Goal: Transaction & Acquisition: Purchase product/service

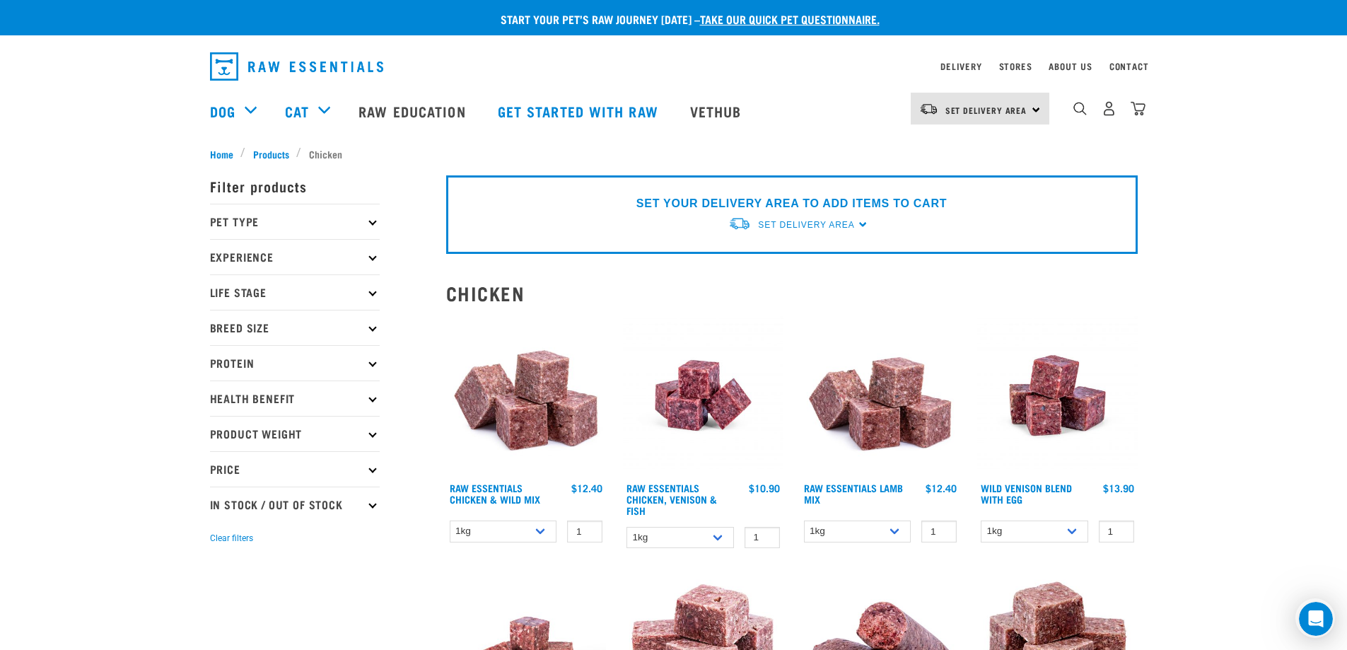
click at [370, 360] on p "Protein" at bounding box center [295, 362] width 170 height 35
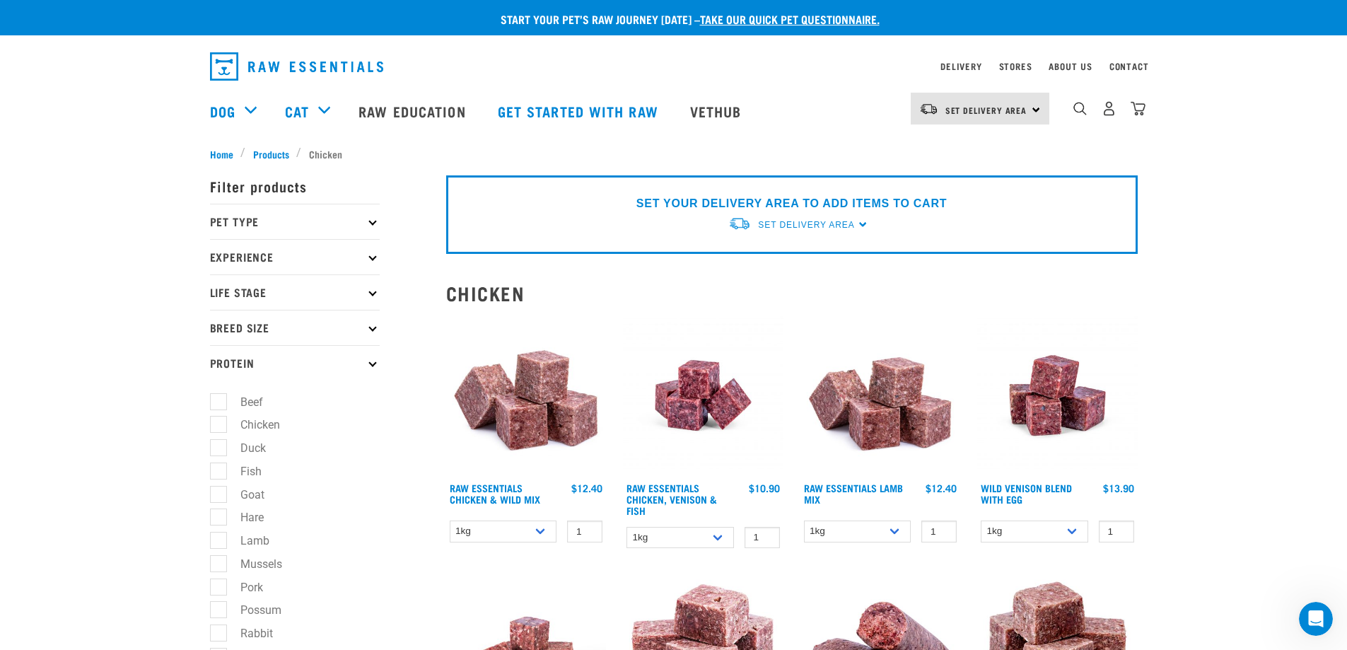
click at [372, 361] on icon at bounding box center [372, 363] width 8 height 8
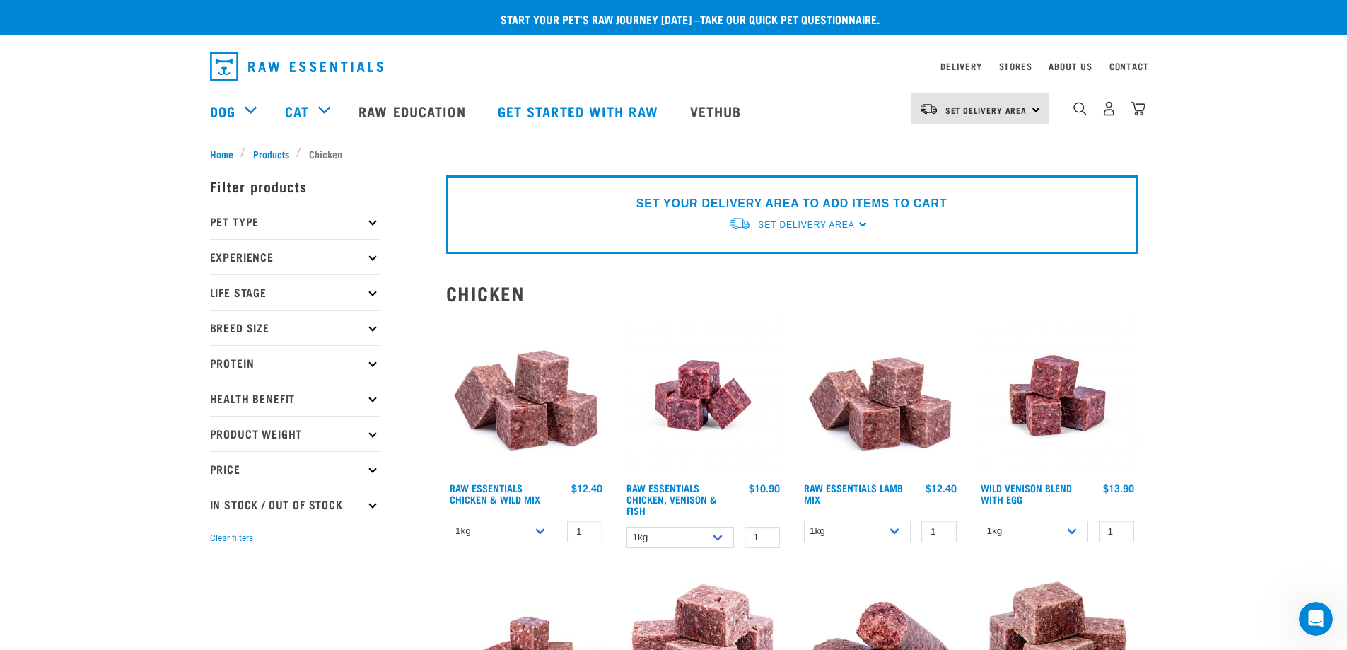
click at [372, 402] on p "Health Benefit" at bounding box center [295, 397] width 170 height 35
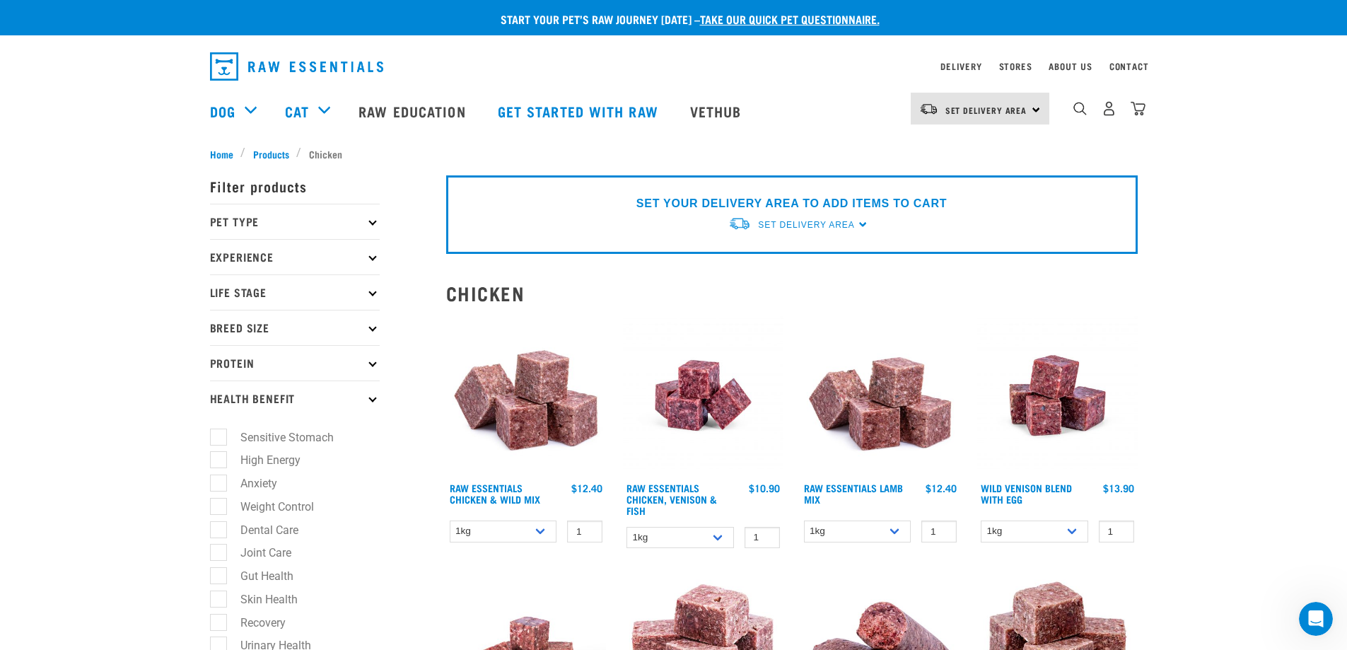
click at [372, 402] on p "Health Benefit" at bounding box center [295, 397] width 170 height 35
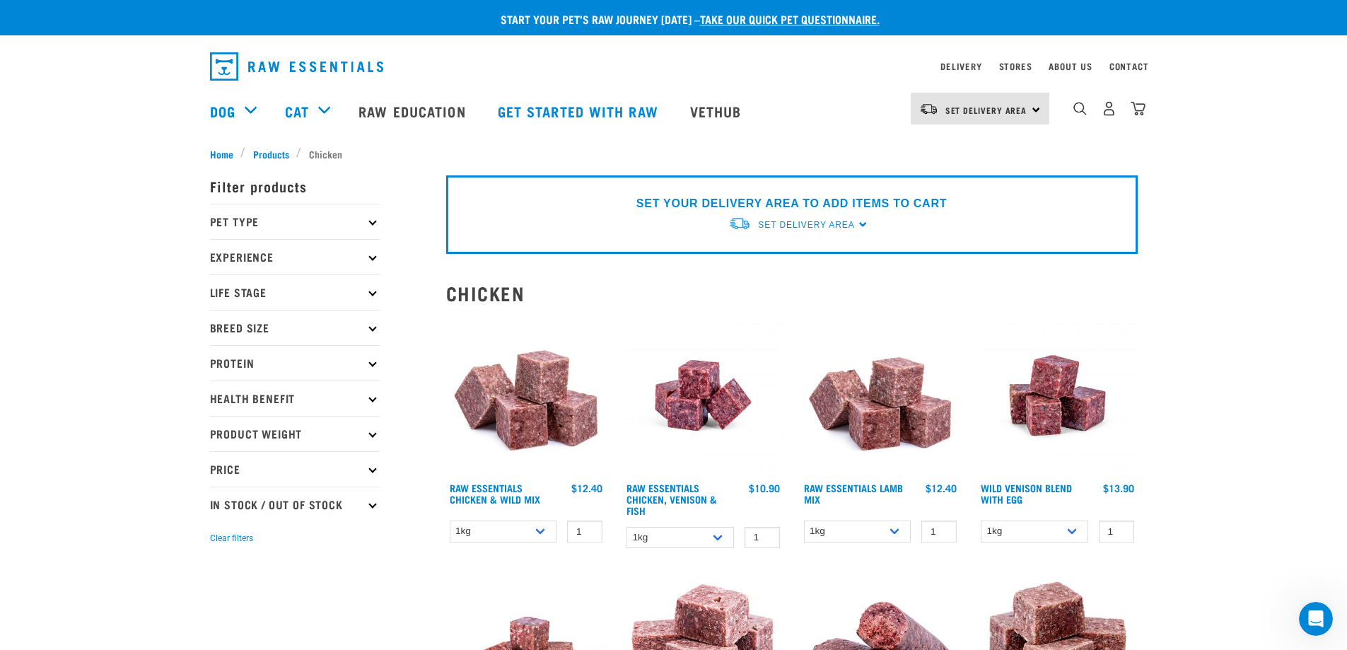
click at [368, 289] on p "Life Stage" at bounding box center [295, 291] width 170 height 35
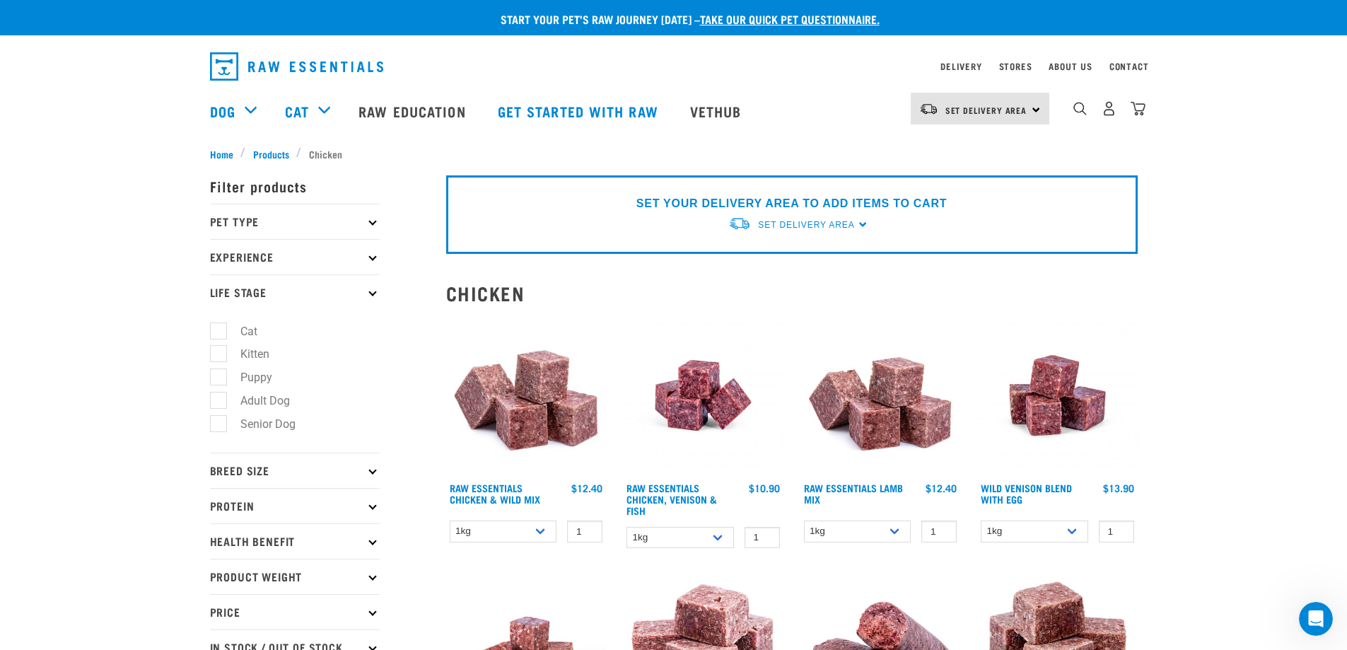
click at [365, 471] on p "Breed Size" at bounding box center [295, 469] width 170 height 35
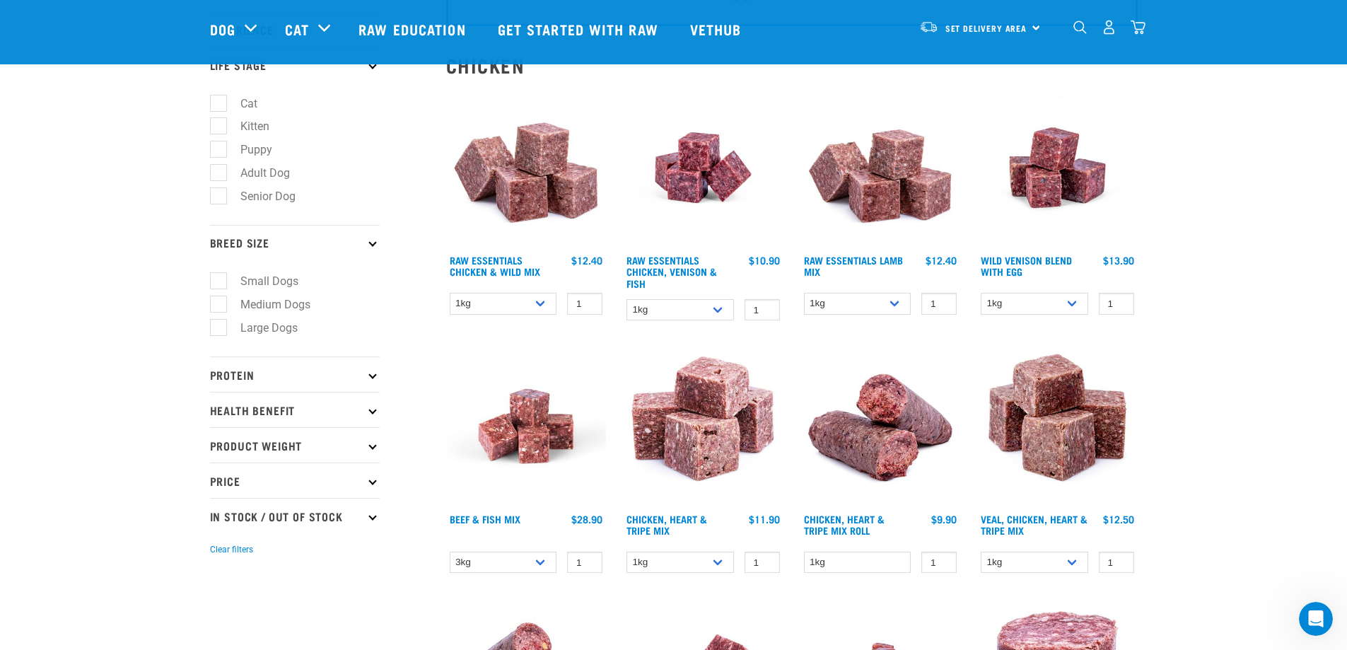
scroll to position [141, 0]
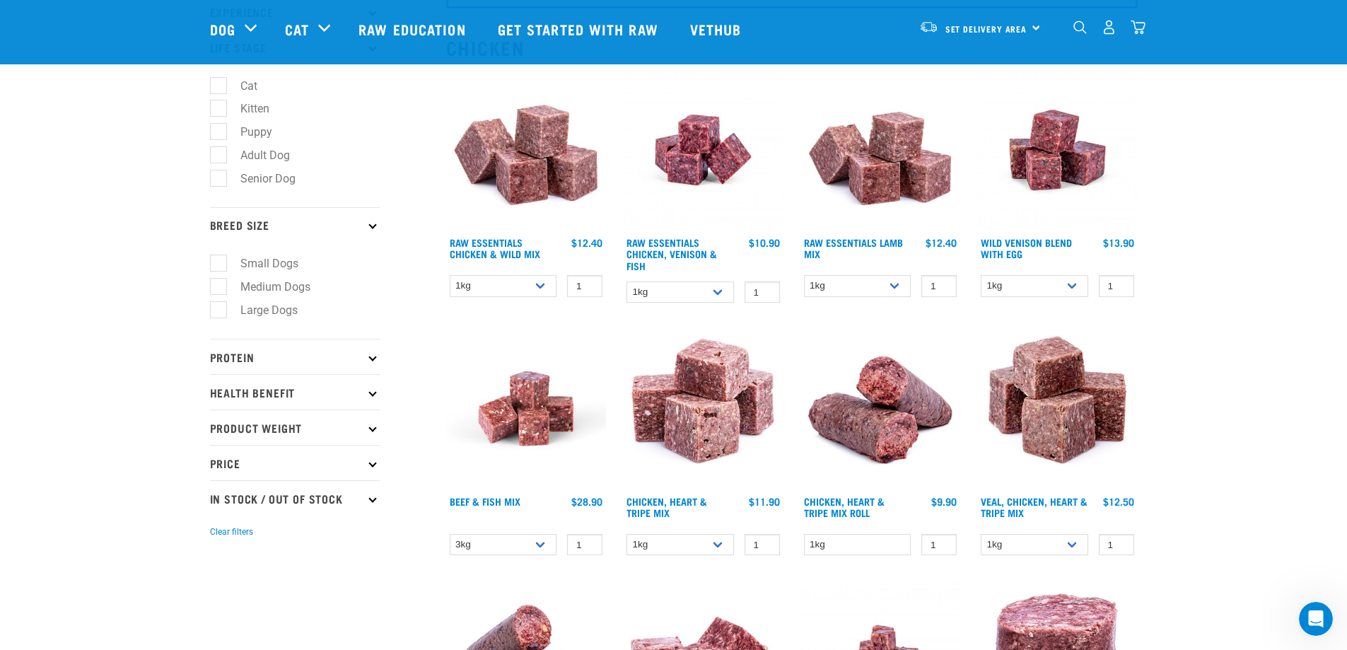
click at [266, 360] on p "Protein" at bounding box center [295, 356] width 170 height 35
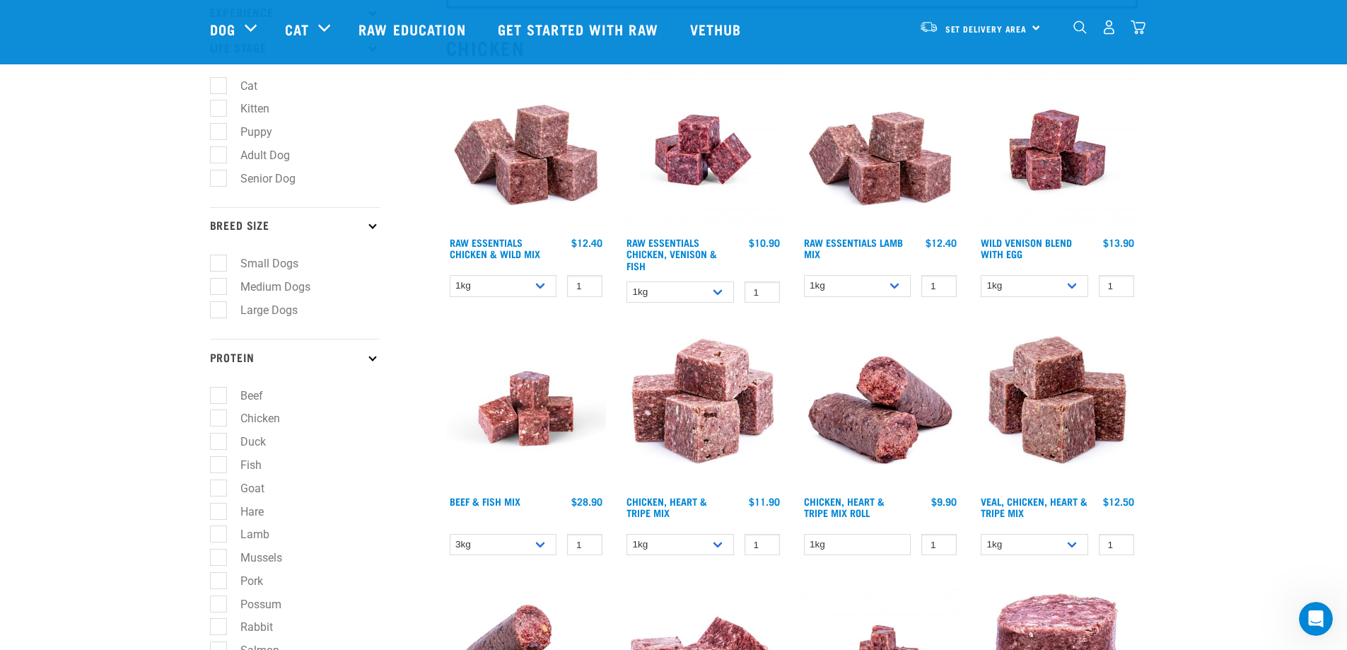
click at [231, 418] on label "Chicken" at bounding box center [252, 418] width 68 height 18
click at [219, 418] on input "Chicken" at bounding box center [214, 415] width 9 height 9
checkbox input "true"
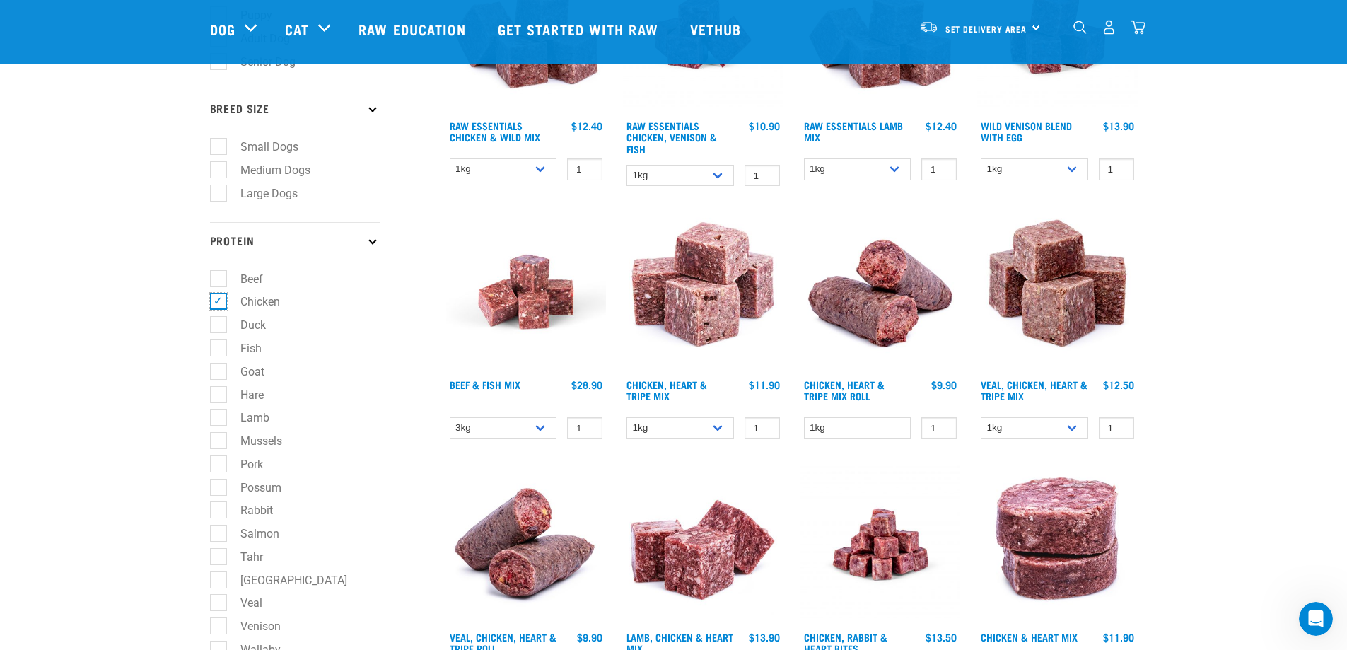
scroll to position [283, 0]
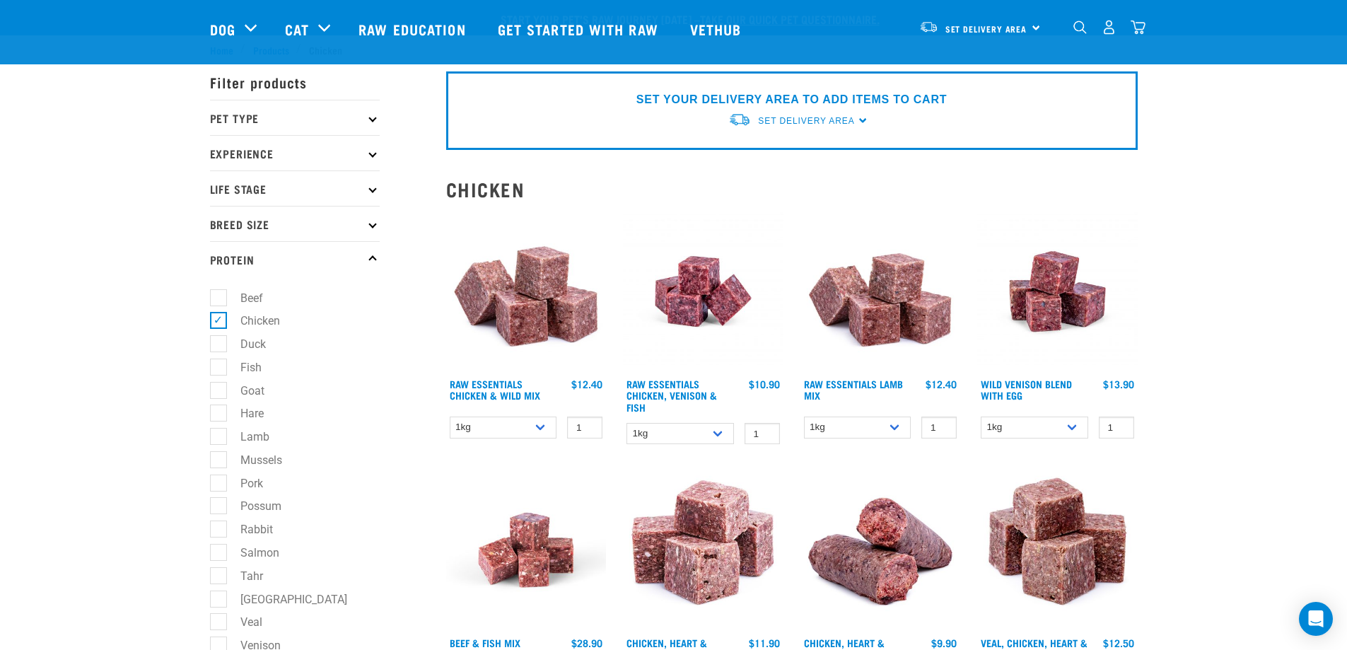
scroll to position [424, 0]
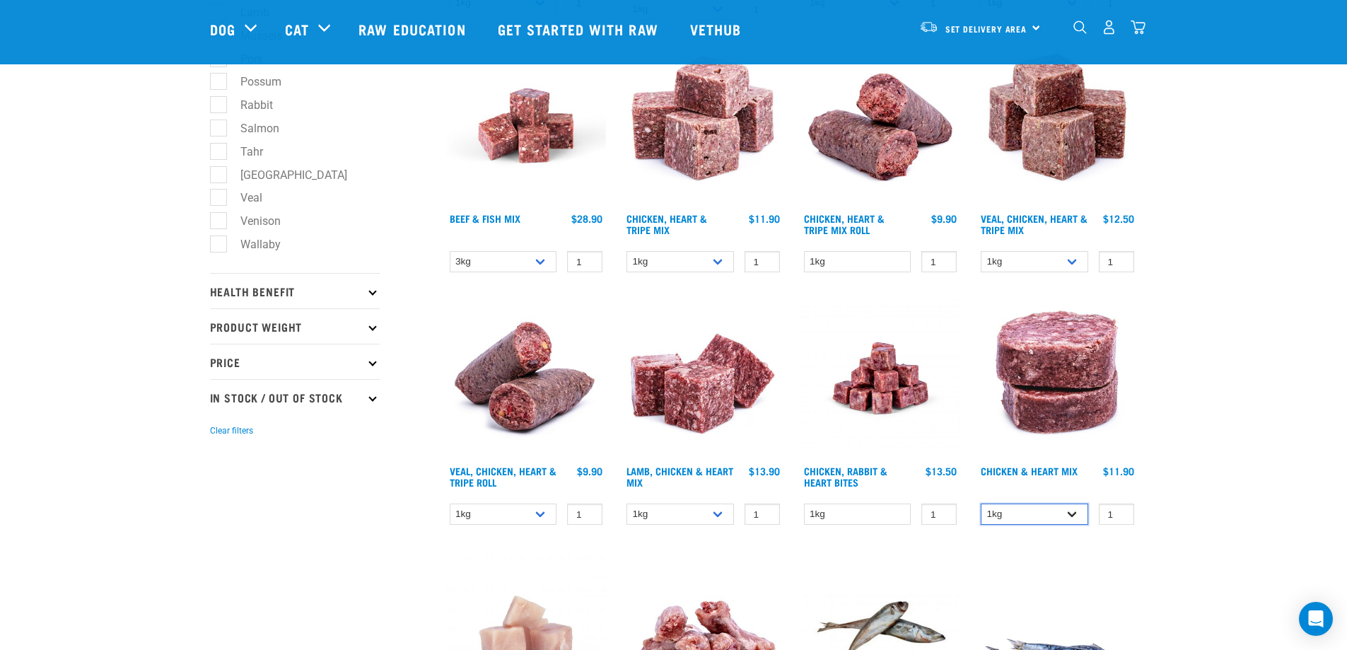
click at [1081, 512] on select "1kg 3kg" at bounding box center [1033, 514] width 107 height 22
select select "352"
click at [980, 503] on select "1kg 3kg" at bounding box center [1033, 514] width 107 height 22
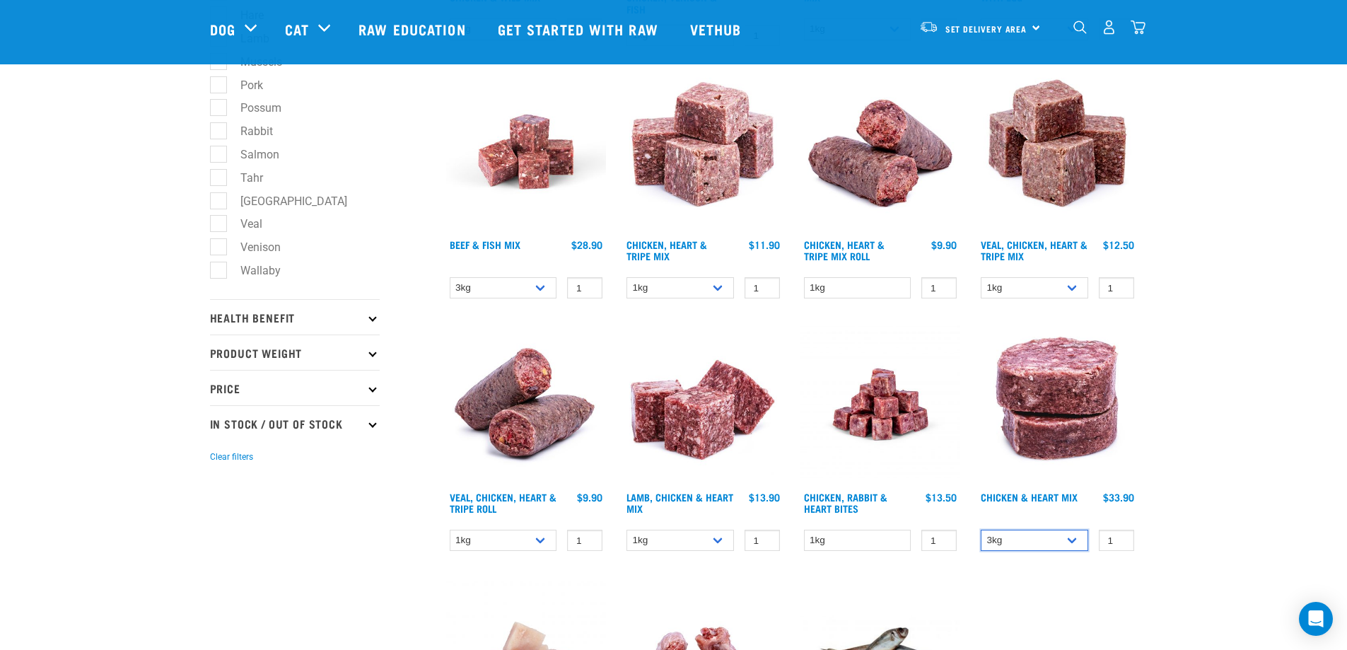
scroll to position [283, 0]
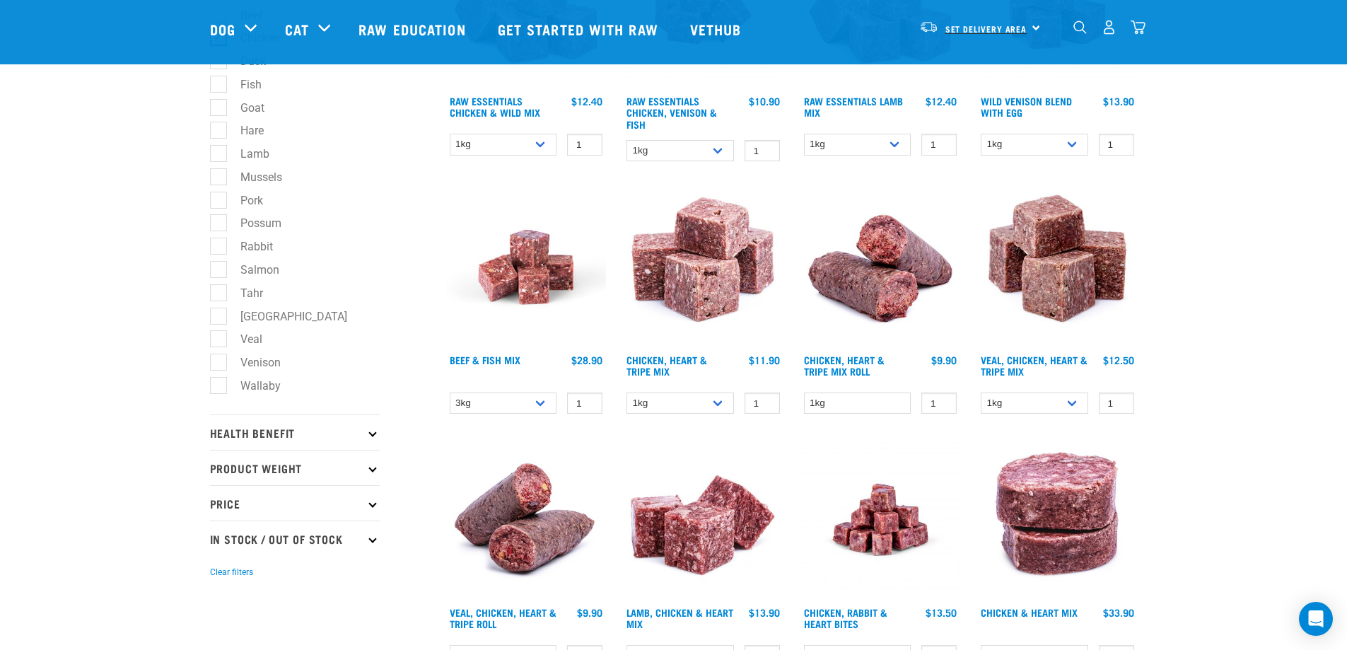
click at [1008, 29] on span "Set Delivery Area" at bounding box center [986, 28] width 82 height 5
click at [966, 64] on link "[GEOGRAPHIC_DATA]" at bounding box center [978, 67] width 136 height 31
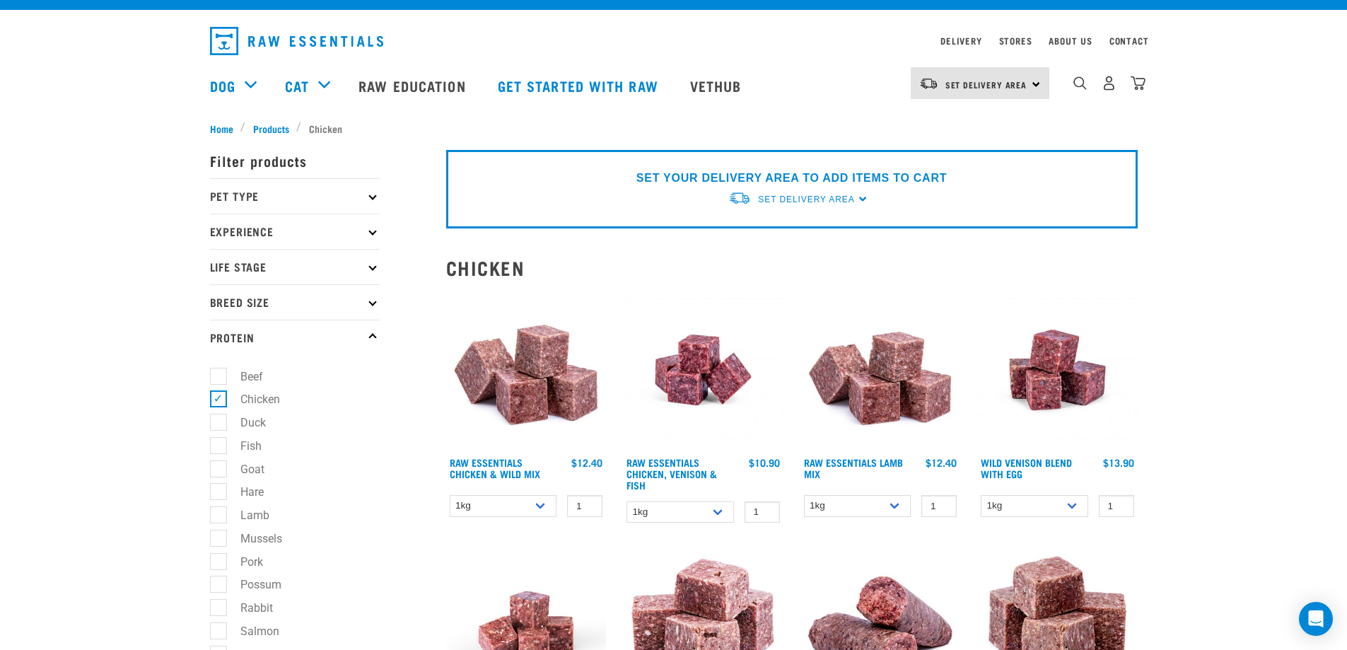
scroll to position [0, 0]
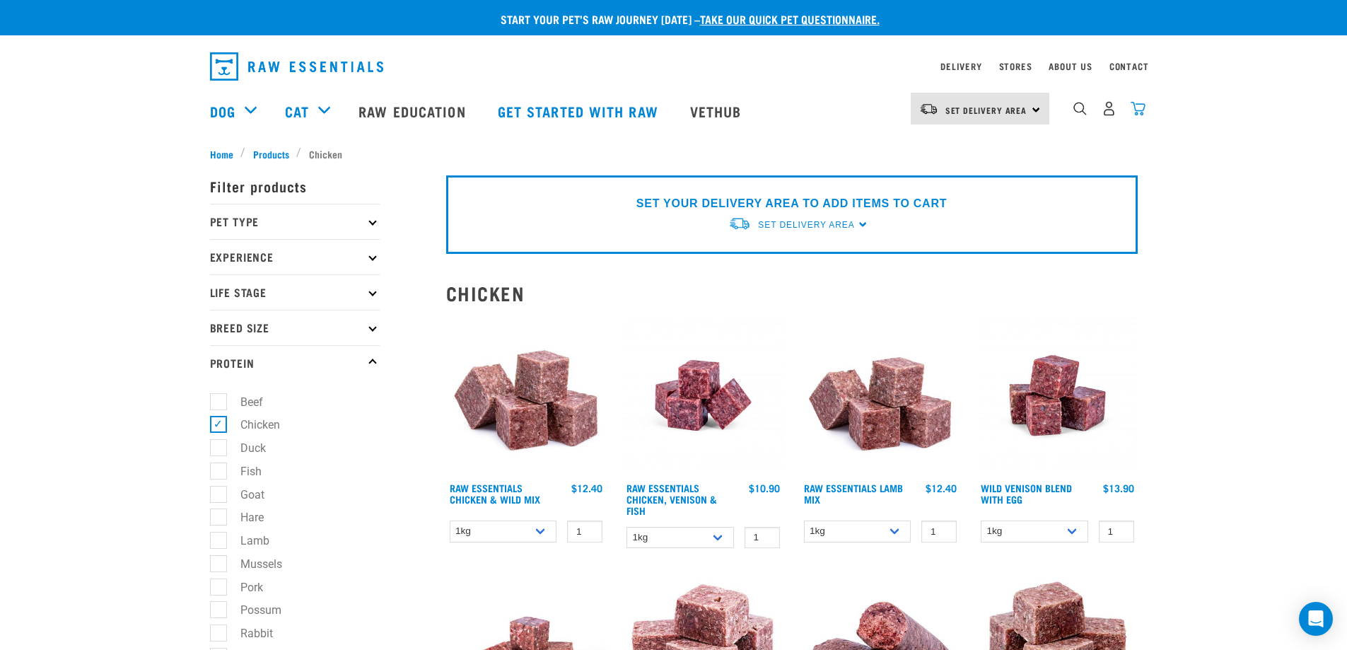
click at [1131, 112] on img "dropdown navigation" at bounding box center [1137, 108] width 15 height 15
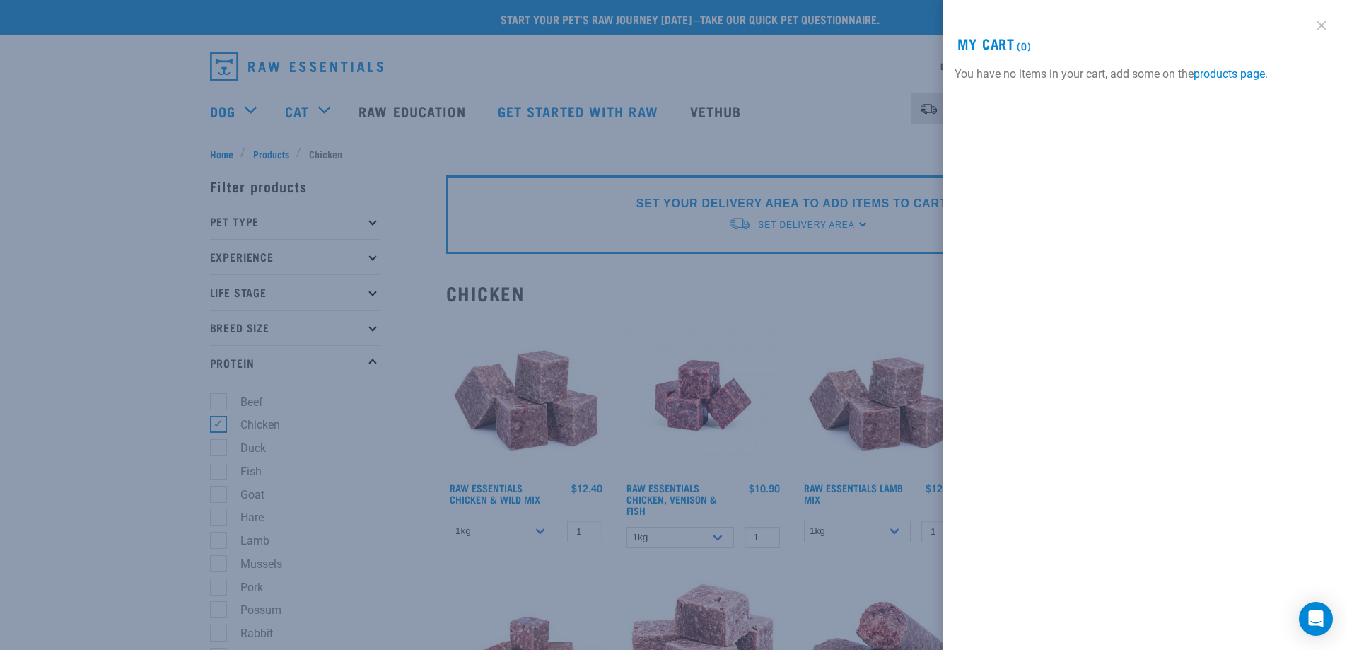
click at [1325, 20] on link at bounding box center [1321, 25] width 23 height 23
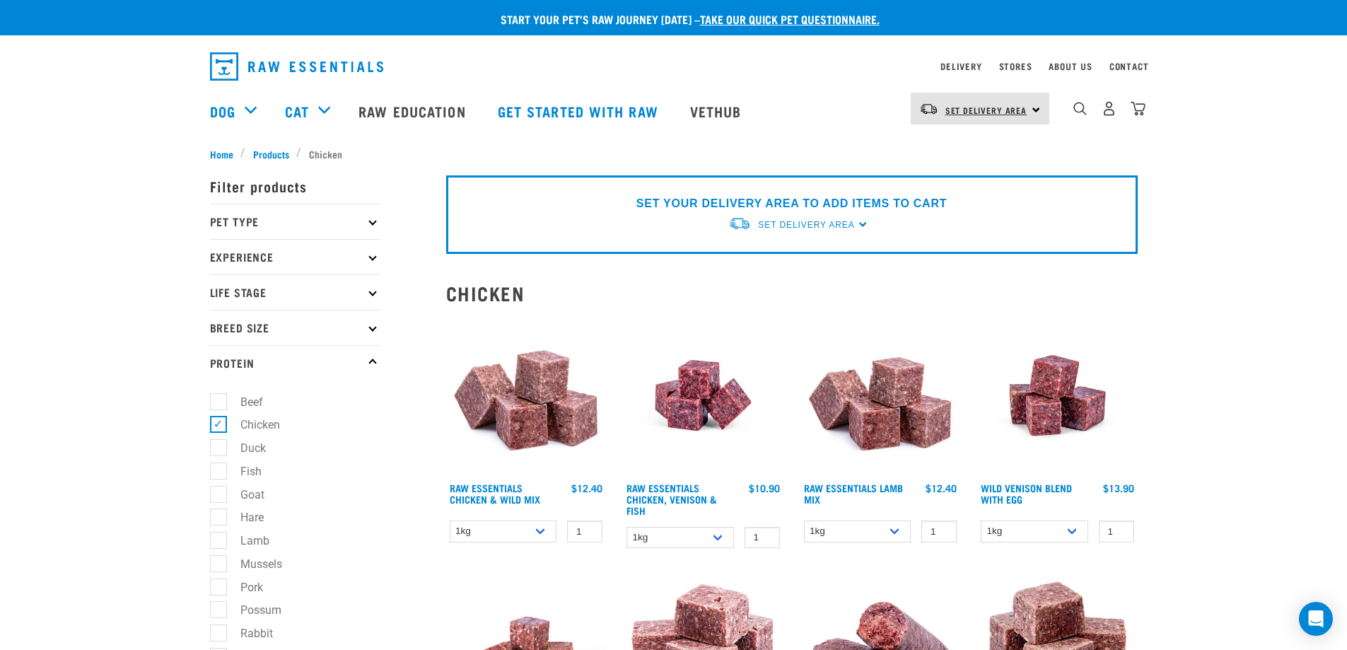
click at [995, 112] on span "Set Delivery Area" at bounding box center [986, 109] width 82 height 5
click at [978, 143] on link "[GEOGRAPHIC_DATA]" at bounding box center [978, 148] width 136 height 31
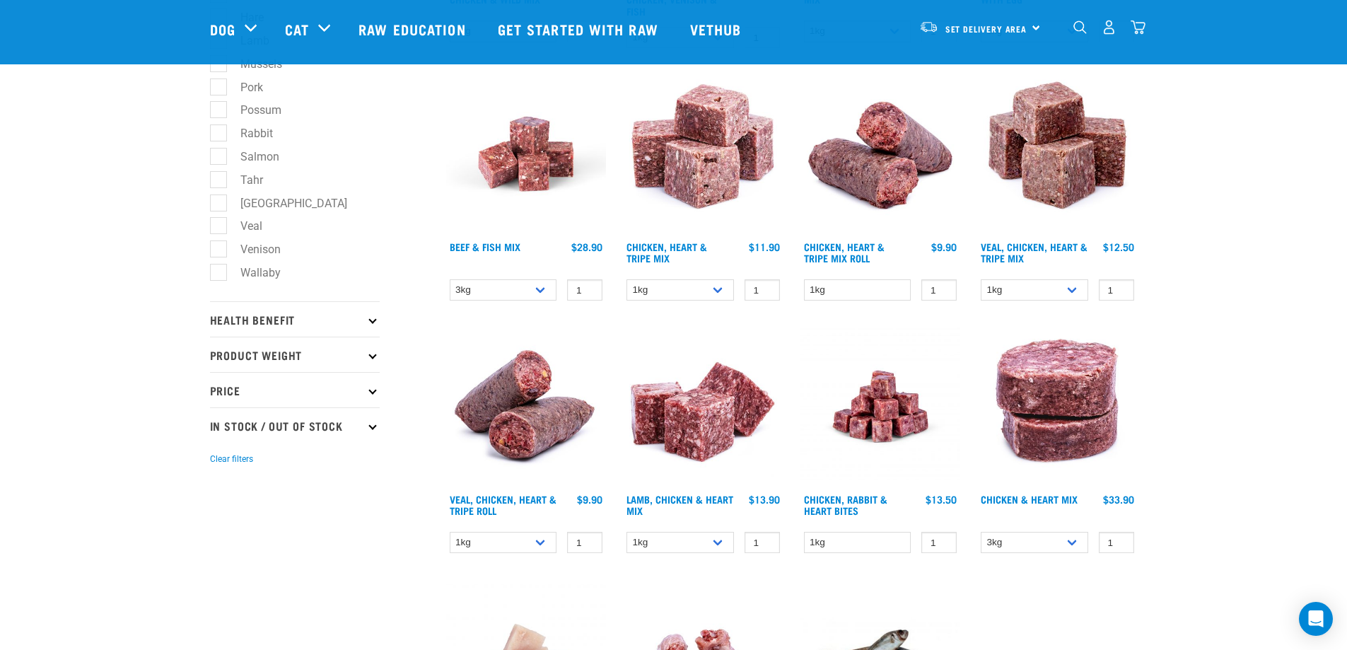
scroll to position [495, 0]
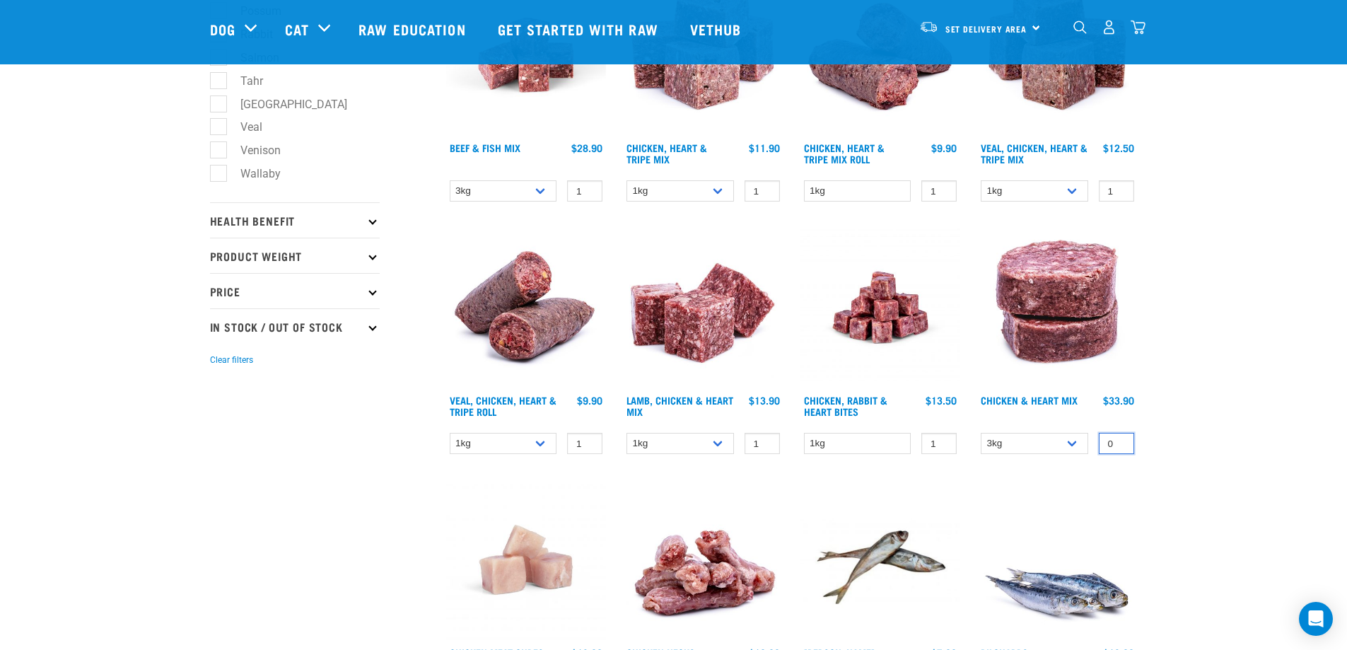
click at [1118, 445] on input "0" at bounding box center [1115, 444] width 35 height 22
type input "1"
click at [1120, 438] on input "1" at bounding box center [1115, 444] width 35 height 22
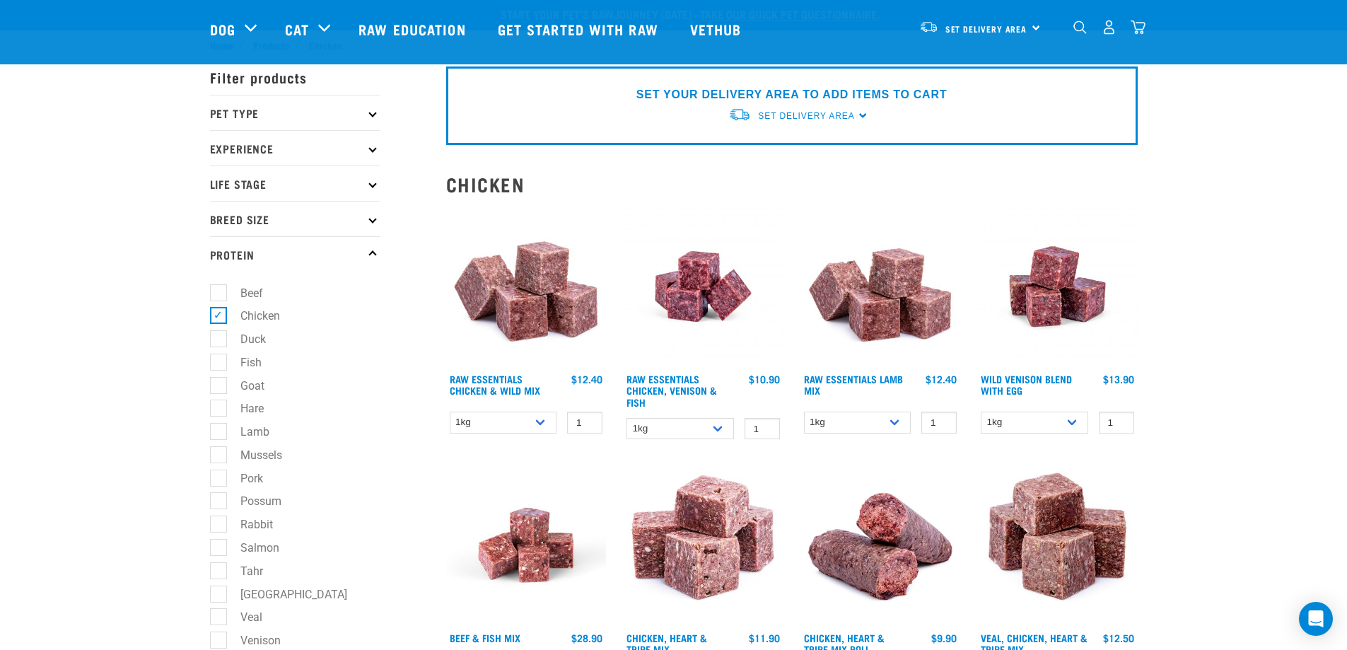
scroll to position [0, 0]
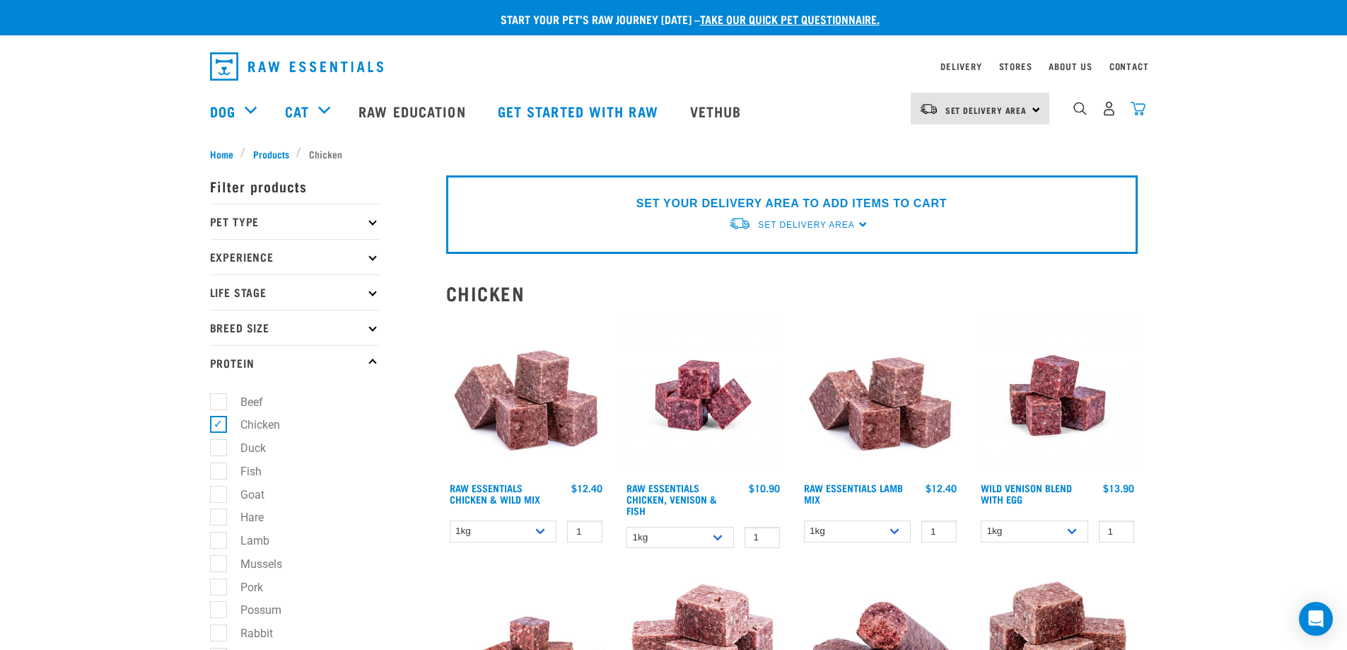
click at [1137, 113] on img "dropdown navigation" at bounding box center [1137, 108] width 15 height 15
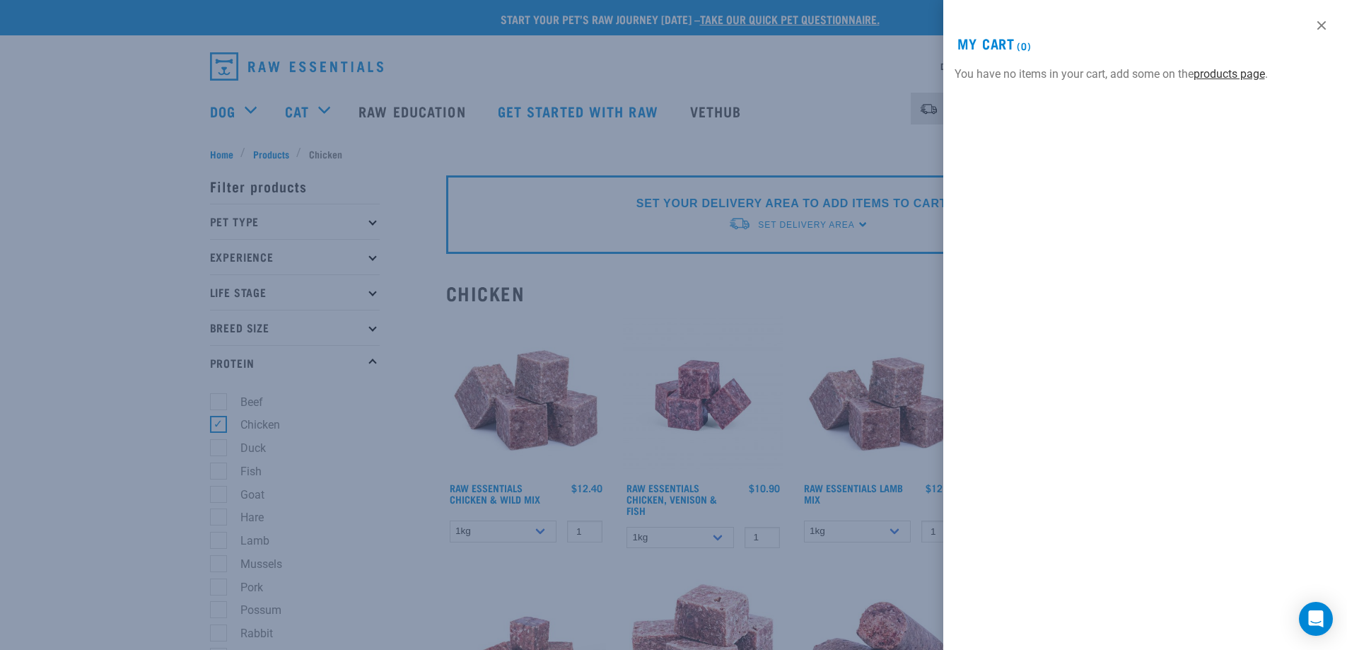
click at [1226, 74] on link "products page" at bounding box center [1228, 73] width 71 height 13
click at [1248, 73] on link "products page" at bounding box center [1228, 73] width 71 height 13
click at [780, 66] on div at bounding box center [673, 325] width 1347 height 650
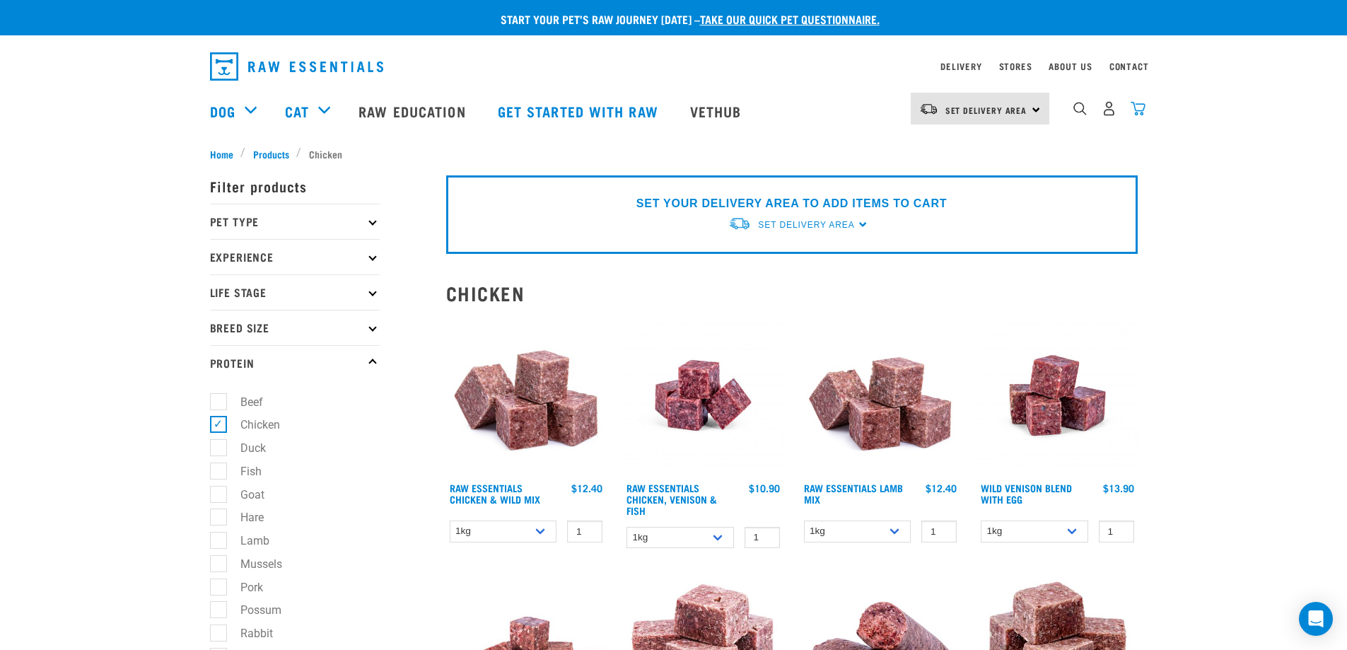
click at [1136, 116] on img "dropdown navigation" at bounding box center [1137, 108] width 15 height 15
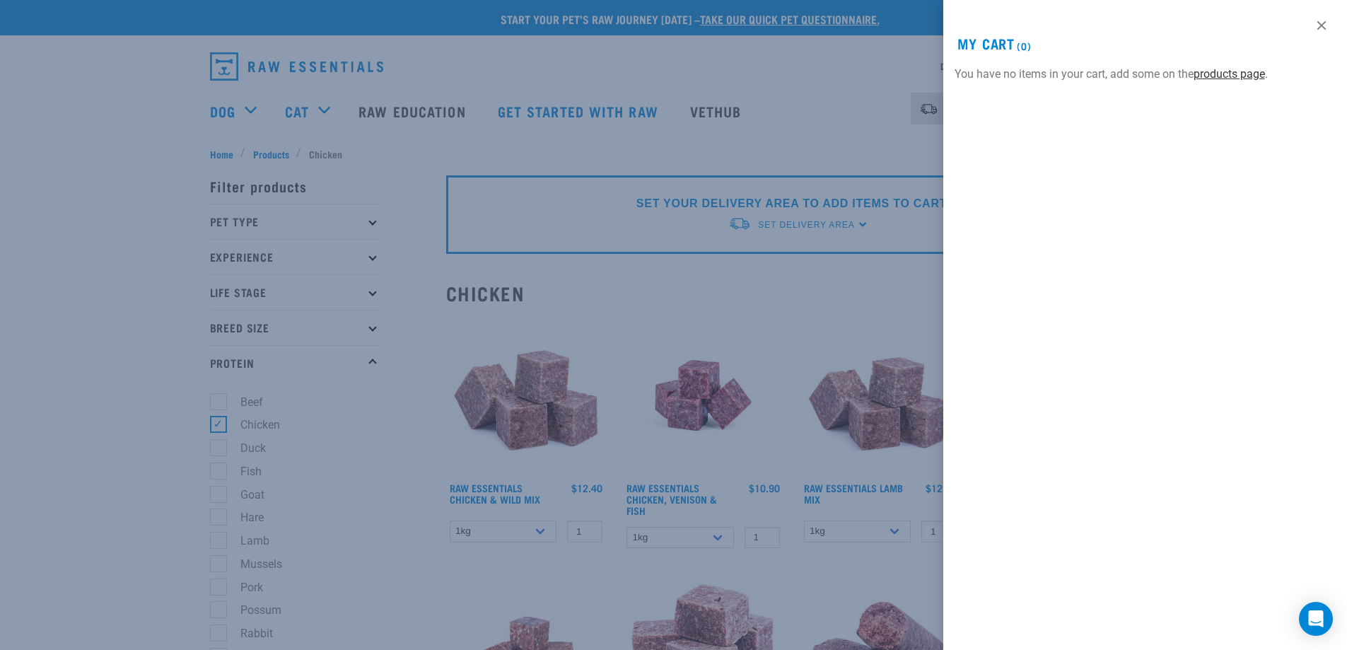
click at [1235, 71] on link "products page" at bounding box center [1228, 73] width 71 height 13
click at [1325, 27] on link at bounding box center [1321, 25] width 23 height 23
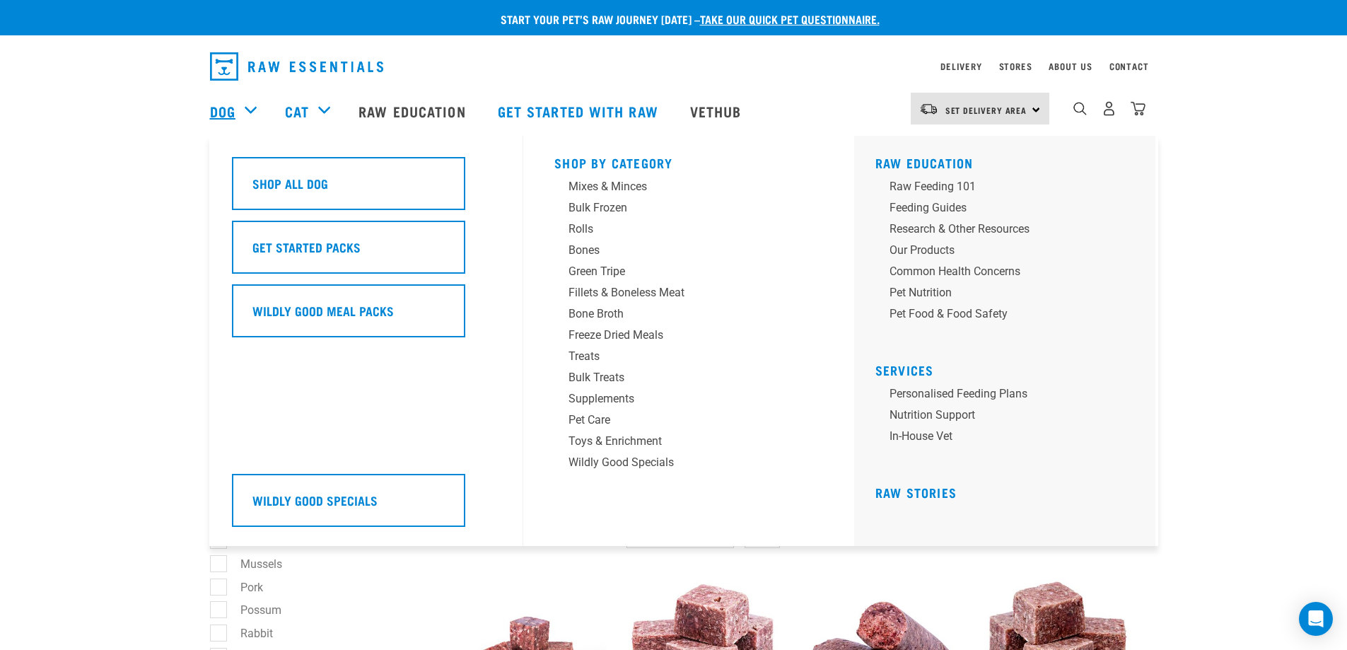
click at [223, 106] on link "Dog" at bounding box center [222, 110] width 25 height 21
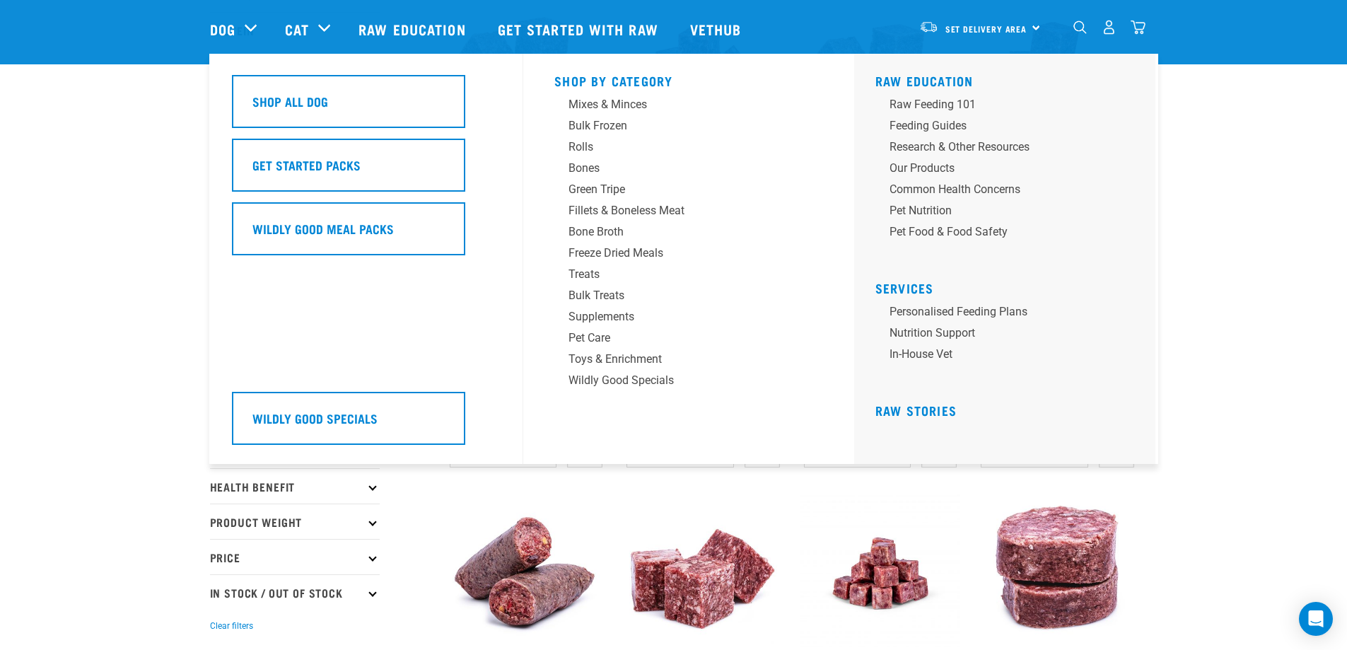
scroll to position [283, 0]
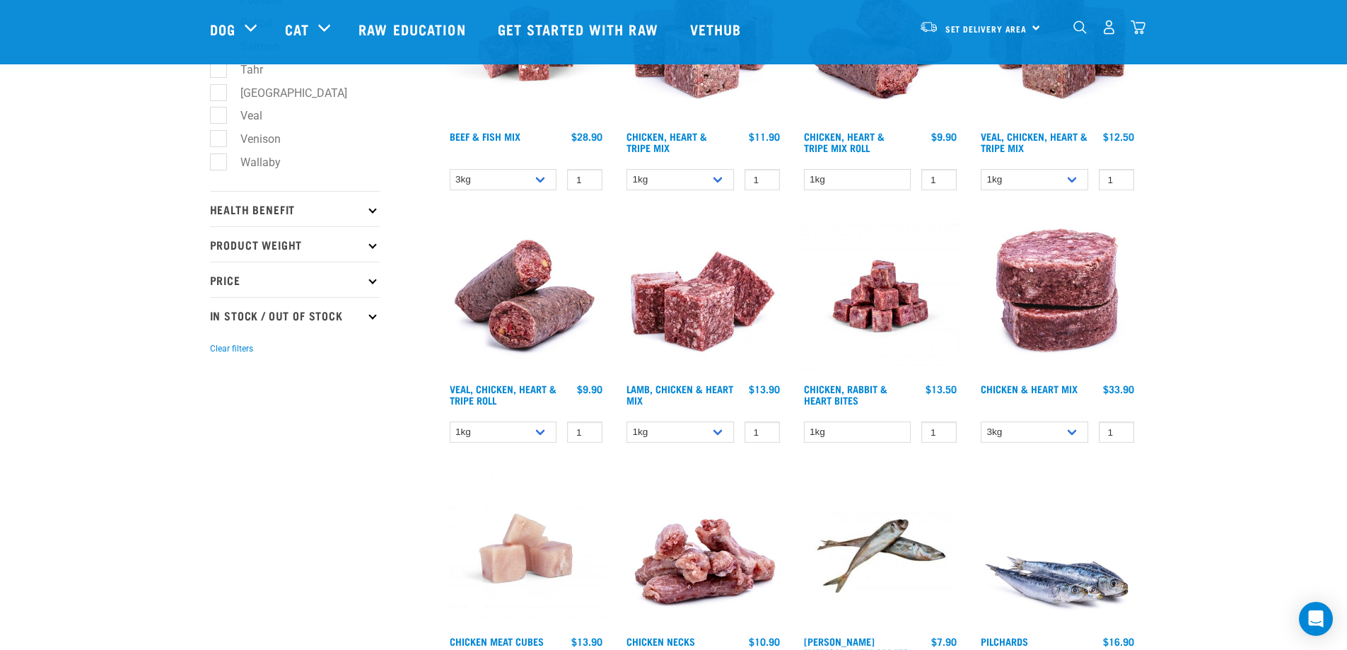
scroll to position [565, 0]
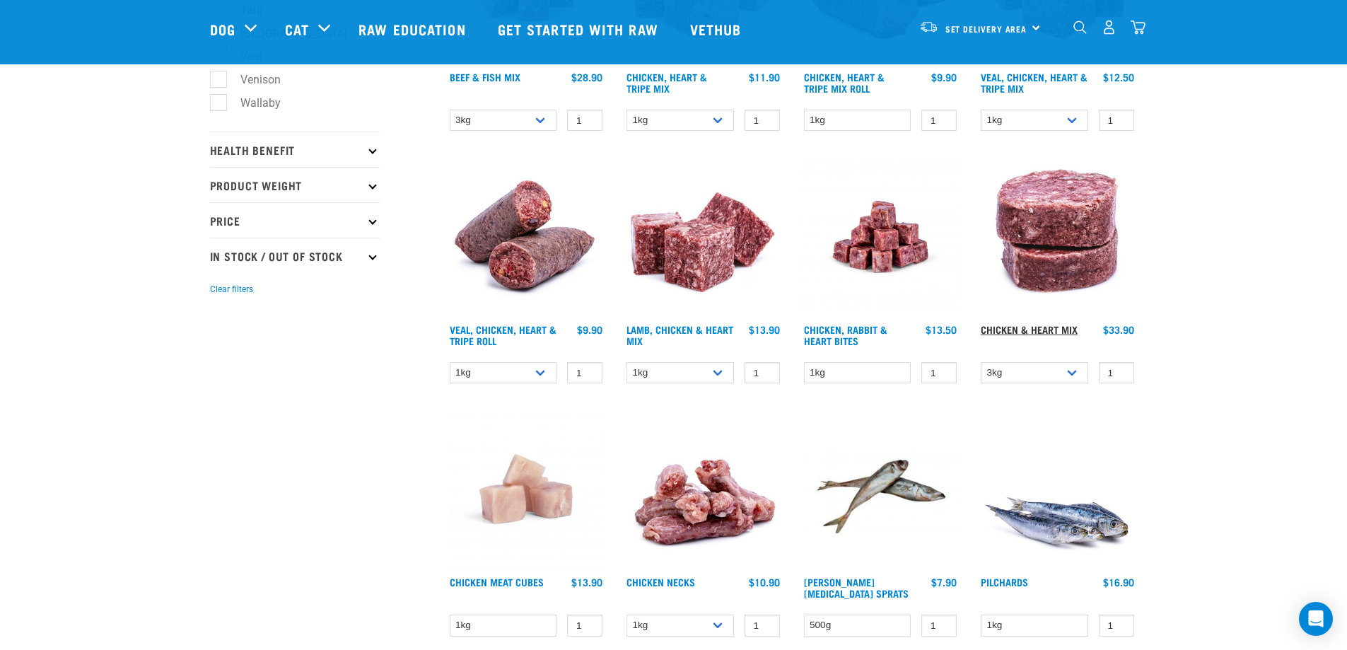
click at [1021, 329] on link "Chicken & Heart Mix" at bounding box center [1028, 329] width 97 height 5
click at [1068, 329] on link "Chicken & Heart Mix" at bounding box center [1028, 329] width 97 height 5
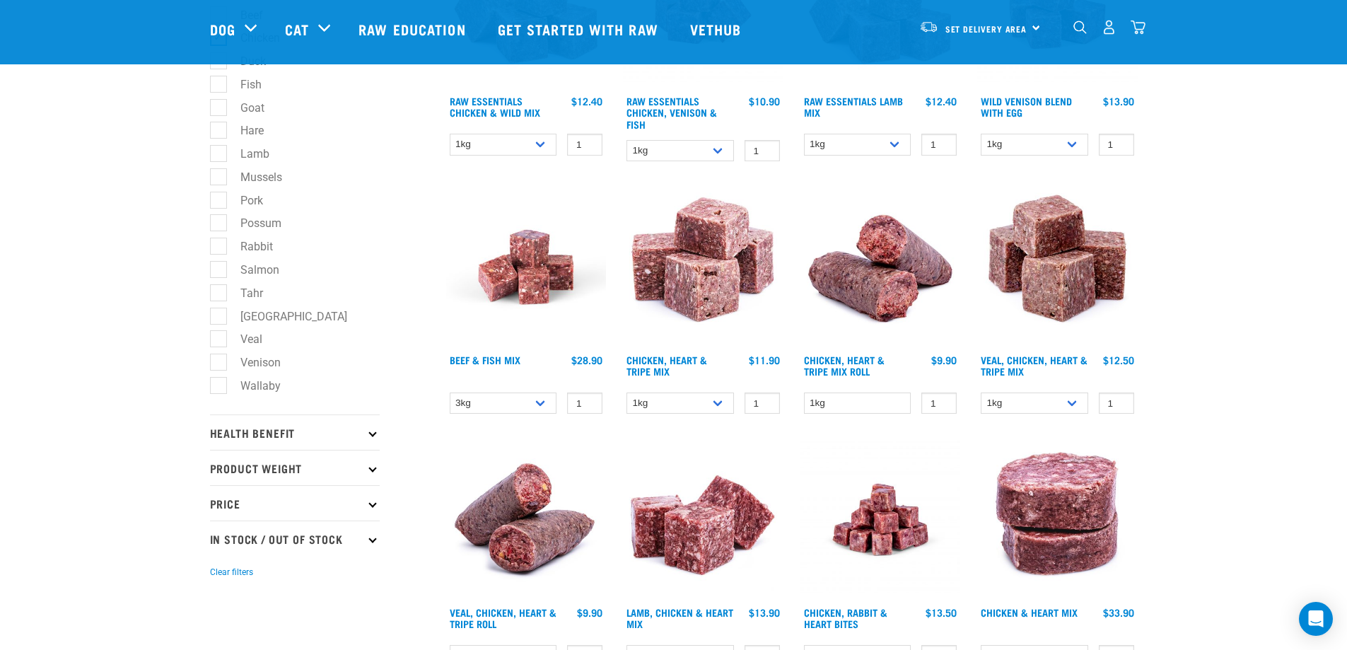
click at [1142, 28] on img "dropdown navigation" at bounding box center [1137, 27] width 15 height 15
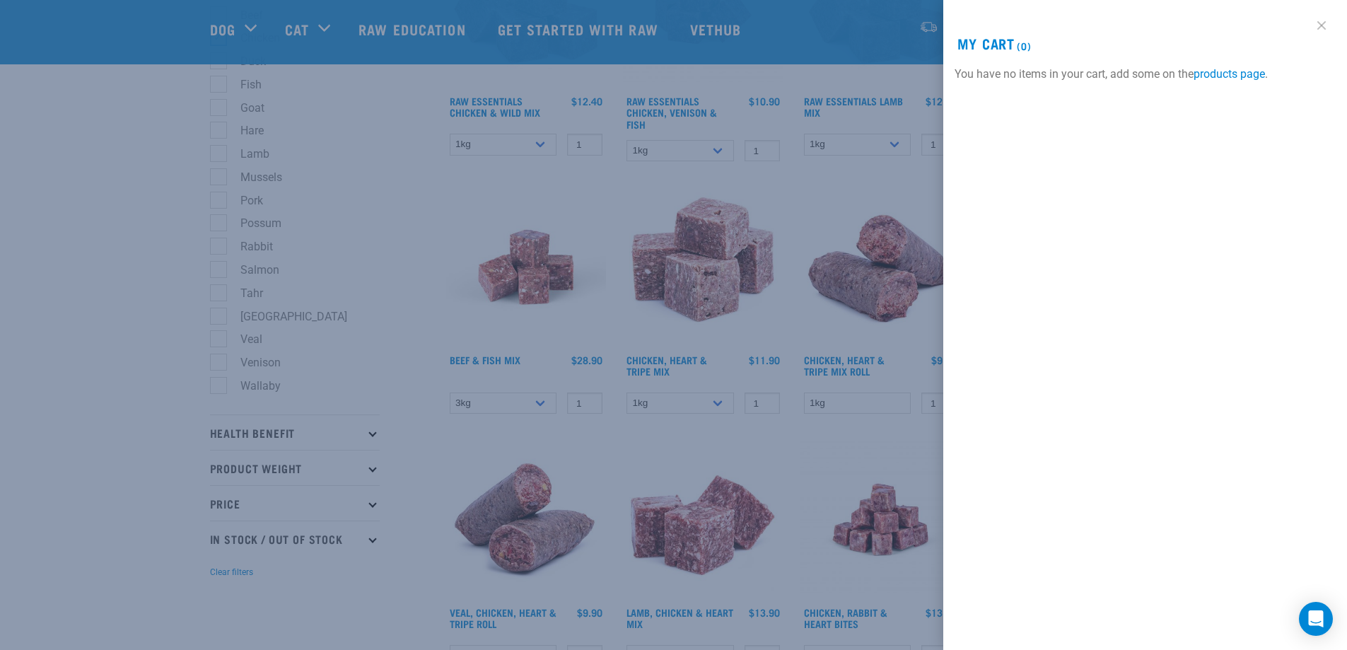
click at [1322, 27] on link at bounding box center [1321, 25] width 23 height 23
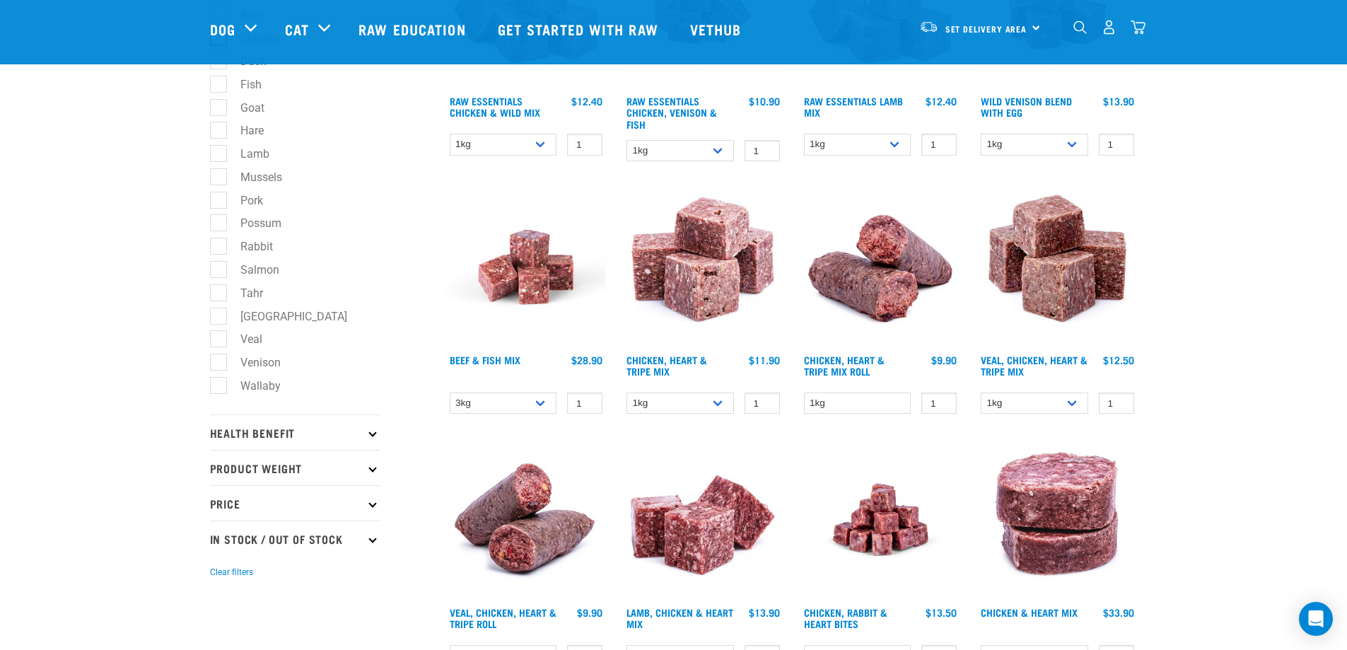
click at [1069, 530] on img at bounding box center [1057, 519] width 160 height 160
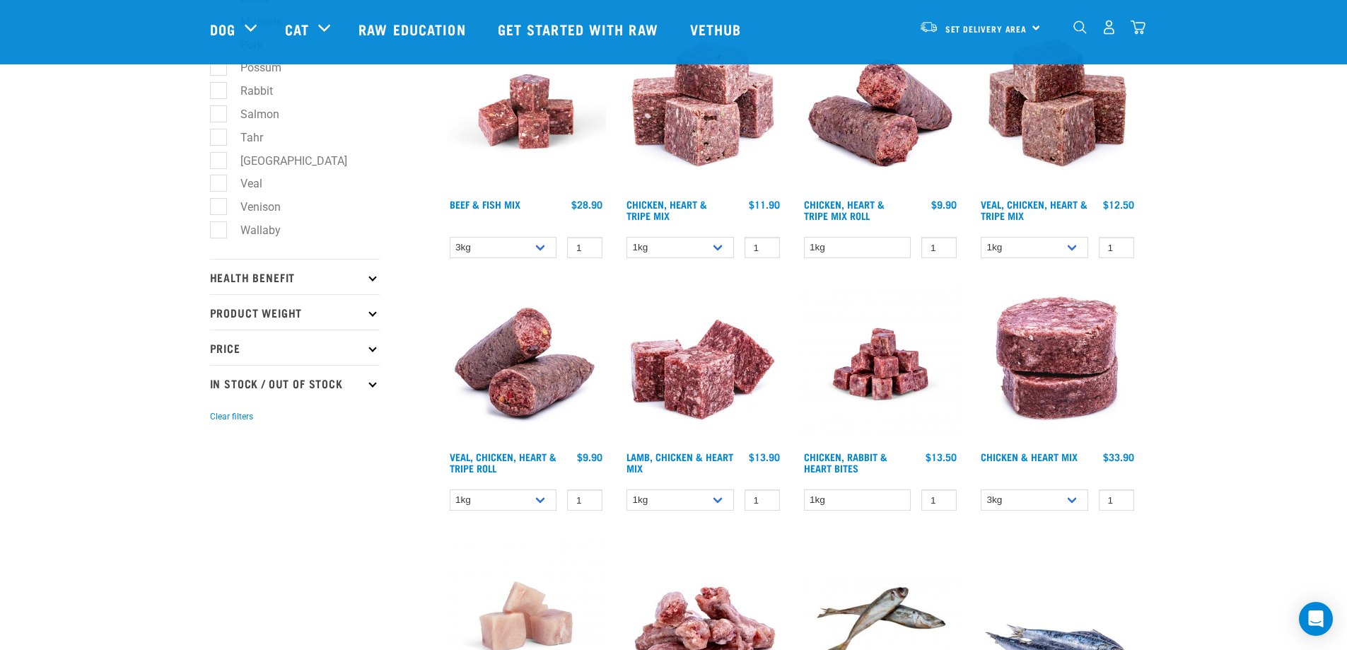
scroll to position [353, 0]
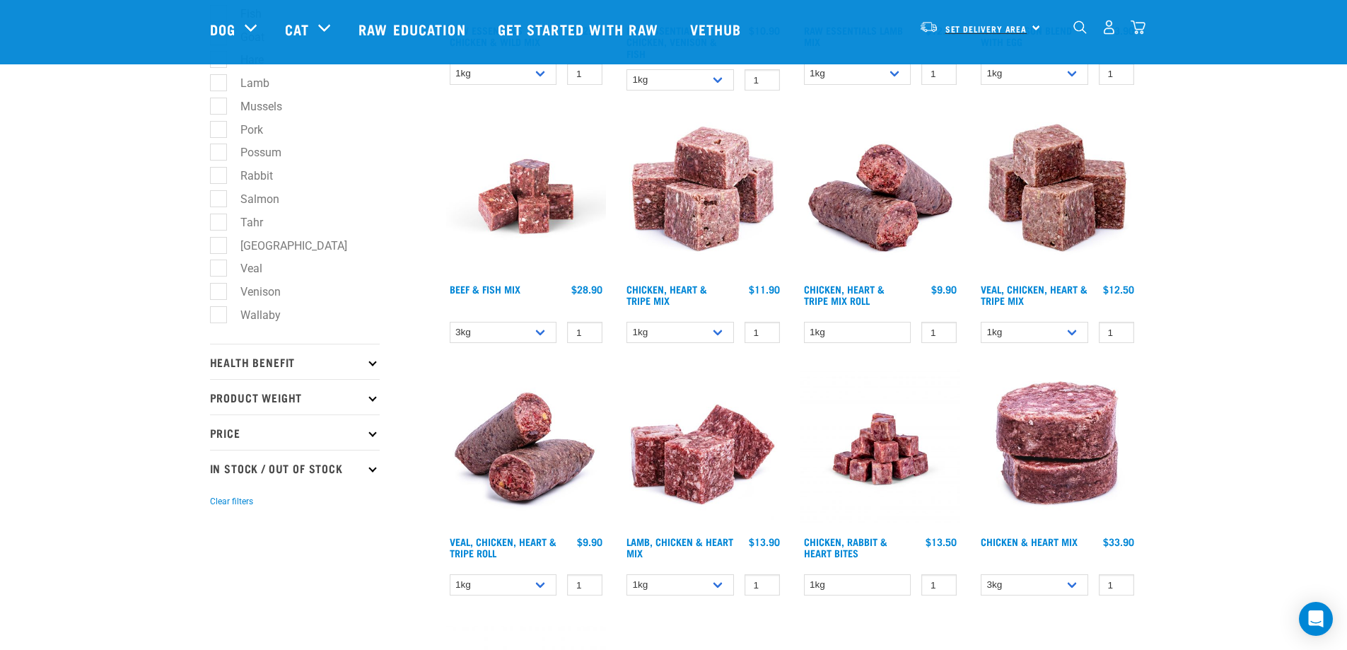
click at [979, 35] on link "Set Delivery Area" at bounding box center [986, 29] width 82 height 23
click at [970, 59] on link "[GEOGRAPHIC_DATA]" at bounding box center [978, 67] width 136 height 31
click at [1040, 23] on div "Set Delivery Area [GEOGRAPHIC_DATA]" at bounding box center [979, 27] width 139 height 32
click at [938, 65] on link "[GEOGRAPHIC_DATA]" at bounding box center [978, 67] width 136 height 31
click at [1084, 34] on img "dropdown navigation" at bounding box center [1079, 26] width 13 height 13
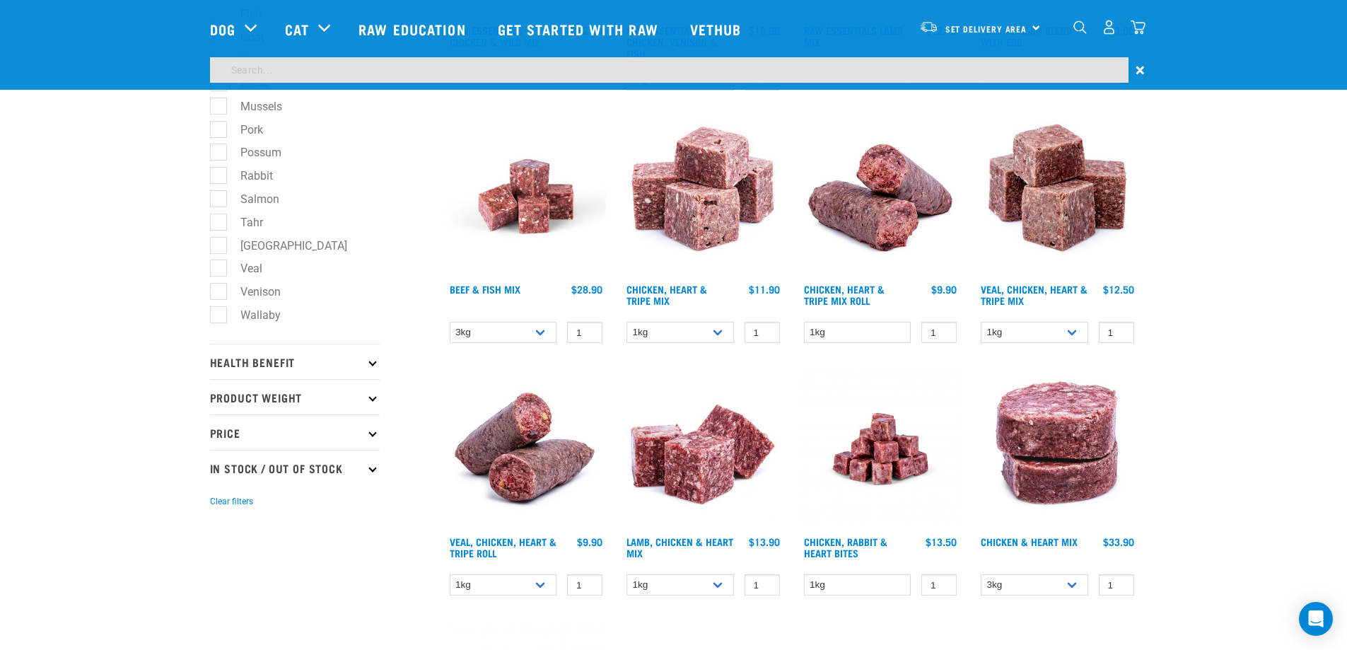
click at [432, 66] on input "search" at bounding box center [669, 69] width 918 height 25
type input "chicken and heart mix"
click at [1036, 539] on link "Chicken & Heart Mix" at bounding box center [1028, 541] width 97 height 5
click at [1067, 539] on link "Chicken & Heart Mix" at bounding box center [1028, 541] width 97 height 5
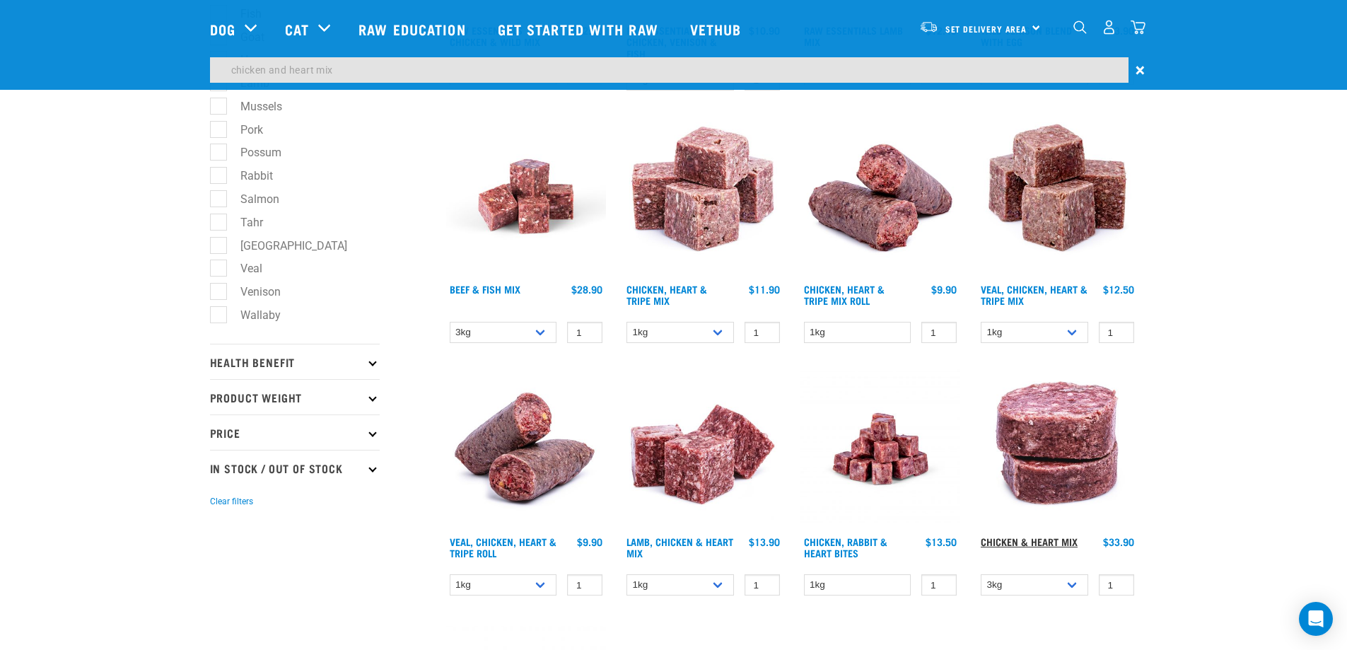
click at [1067, 539] on link "Chicken & Heart Mix" at bounding box center [1028, 541] width 97 height 5
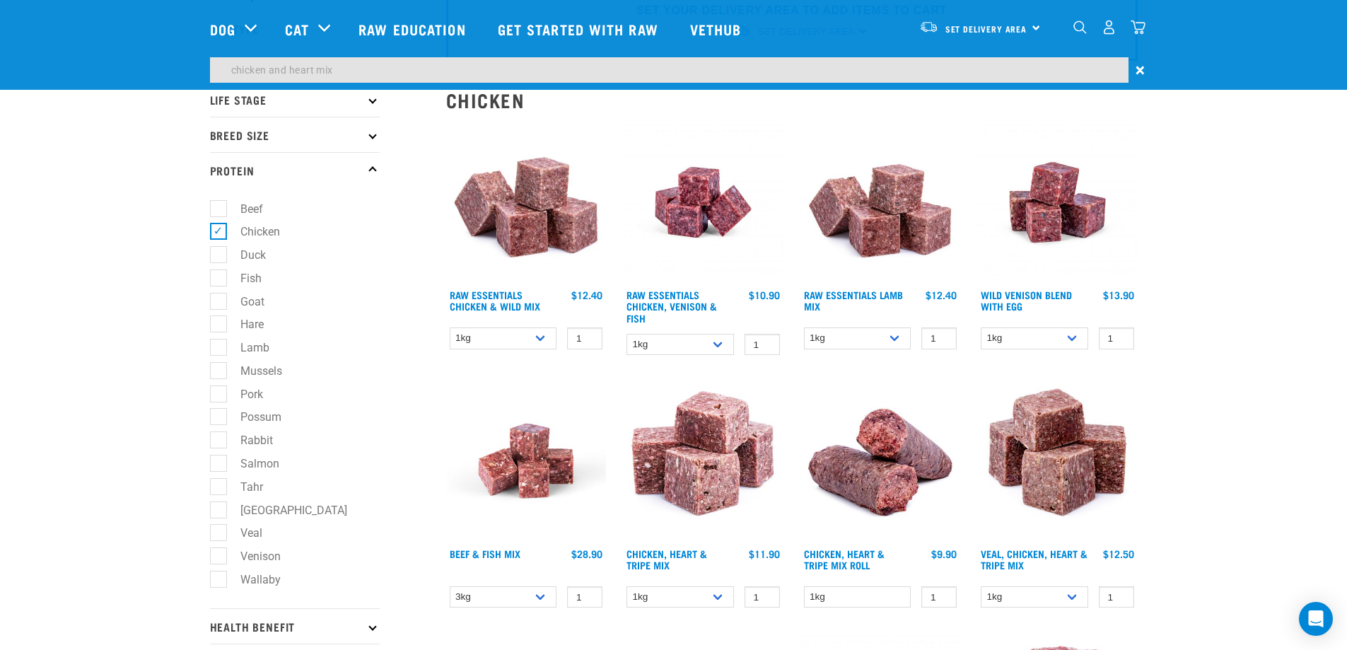
scroll to position [0, 0]
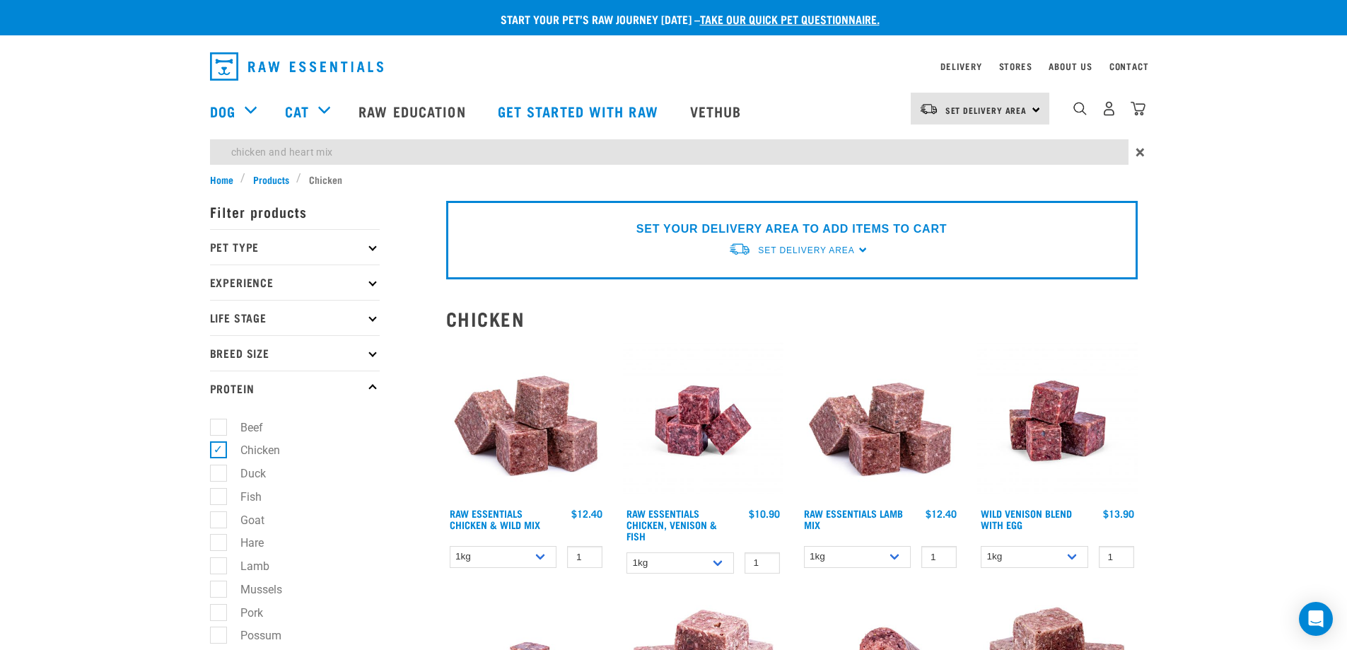
click at [832, 255] on link "Set Delivery Area" at bounding box center [806, 250] width 96 height 13
click at [785, 276] on link "[GEOGRAPHIC_DATA]" at bounding box center [798, 282] width 141 height 23
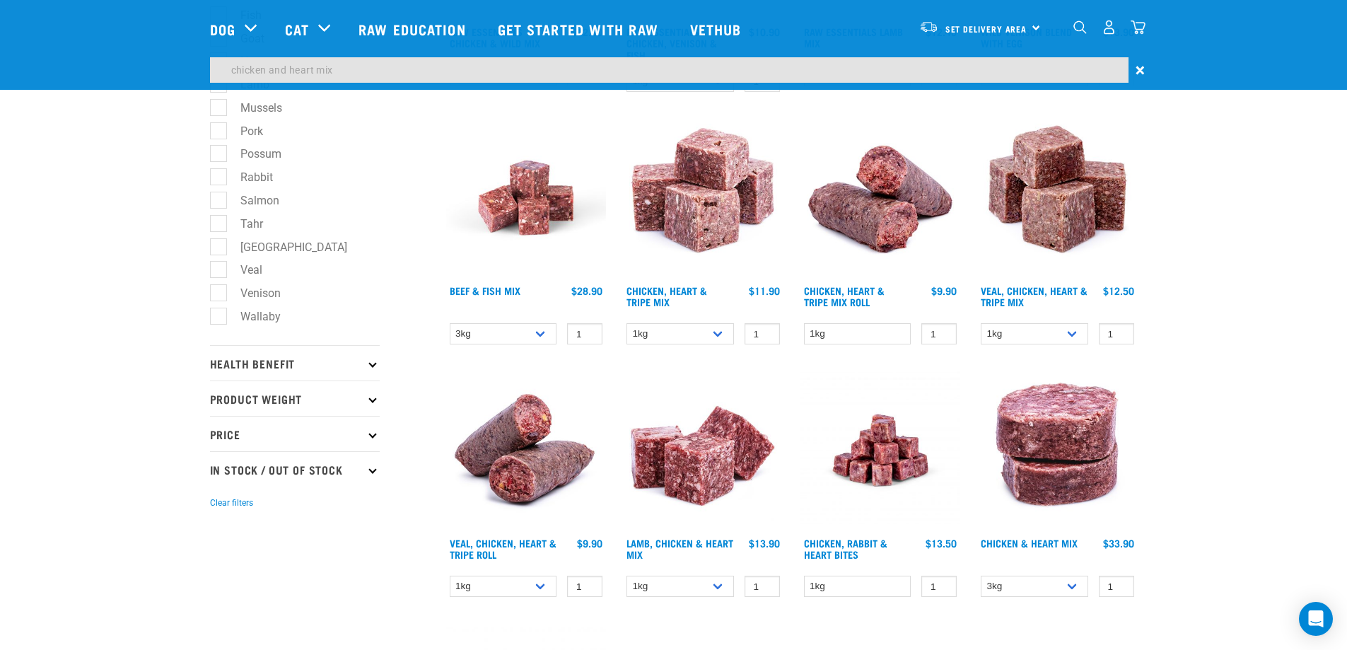
scroll to position [353, 0]
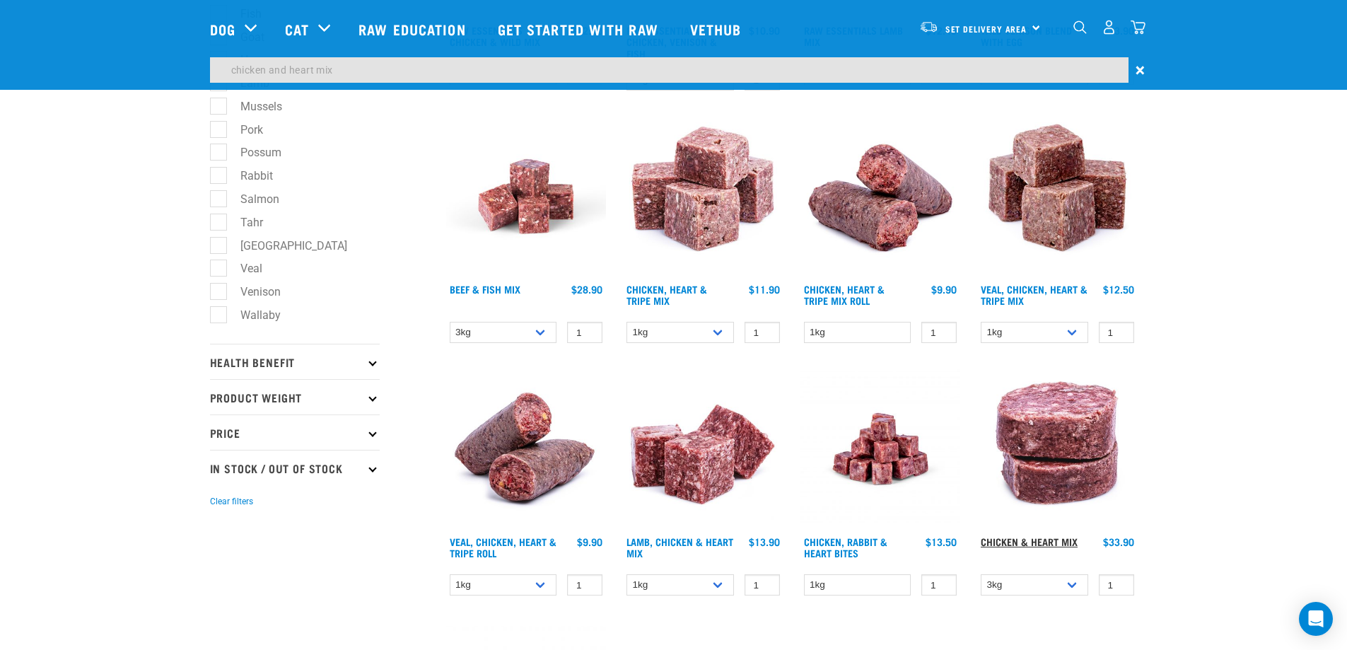
click at [1025, 544] on link "Chicken & Heart Mix" at bounding box center [1028, 541] width 97 height 5
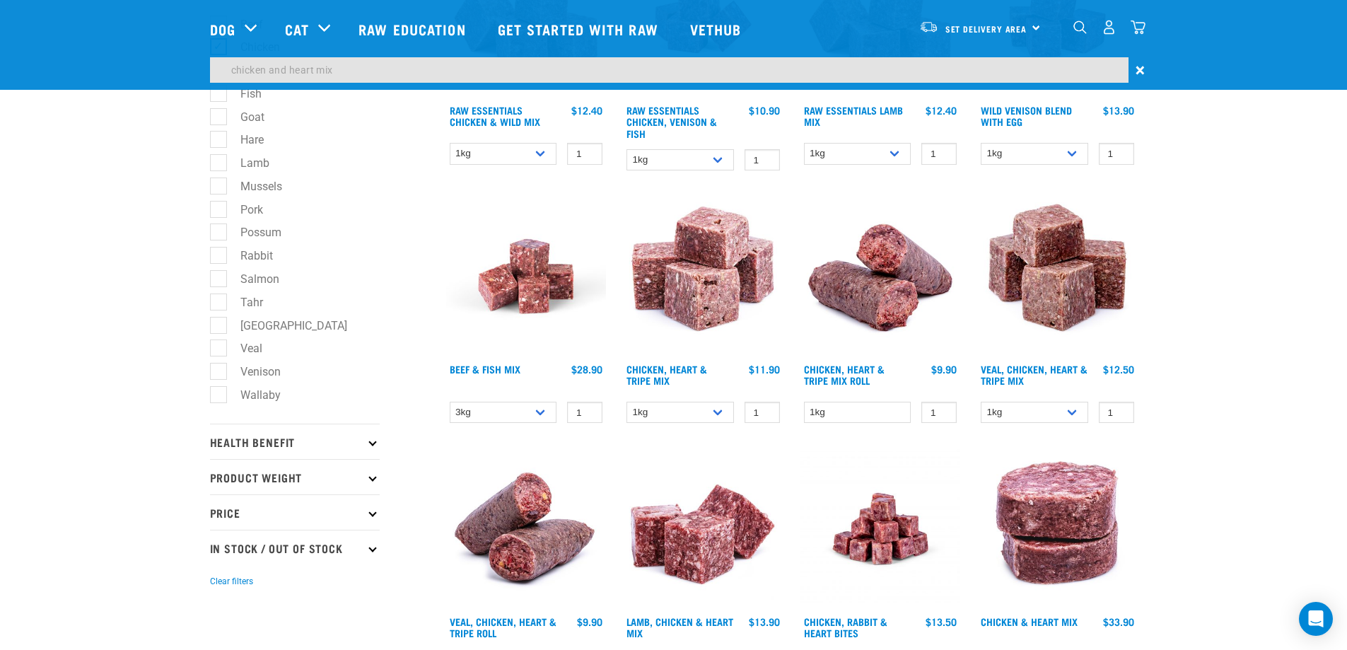
scroll to position [0, 0]
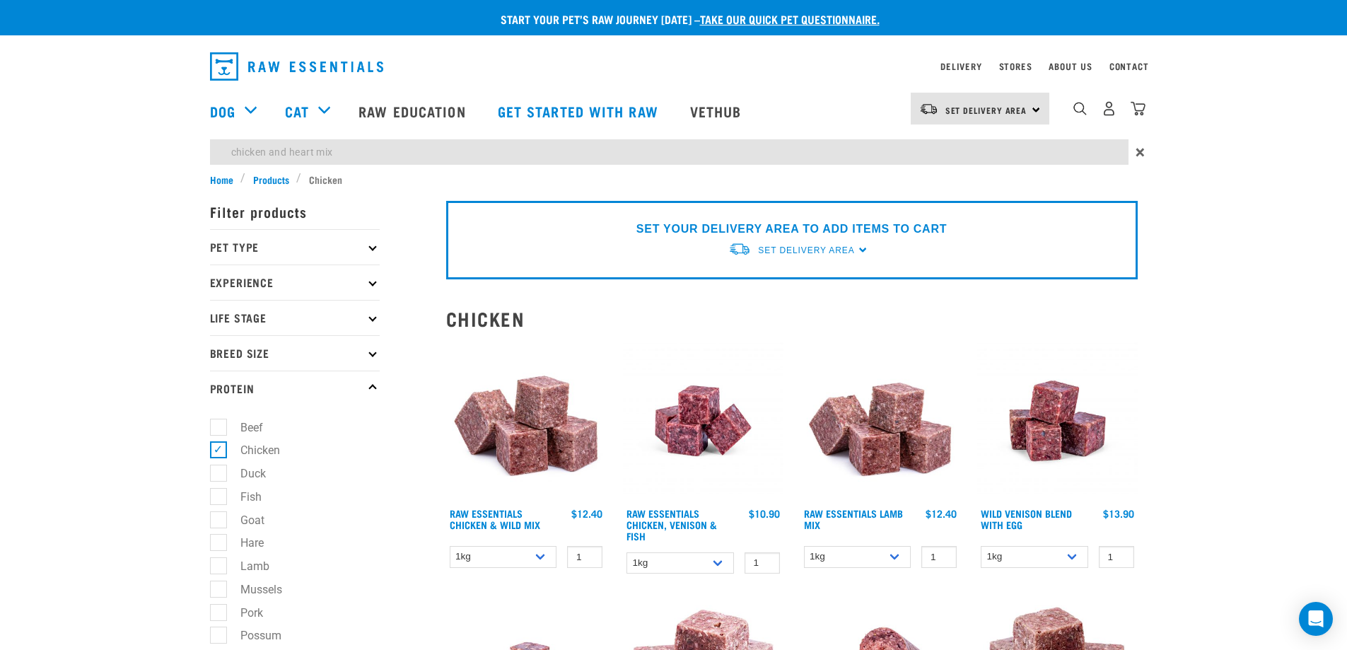
click at [293, 70] on img "dropdown navigation" at bounding box center [296, 66] width 173 height 28
